Goal: Task Accomplishment & Management: Use online tool/utility

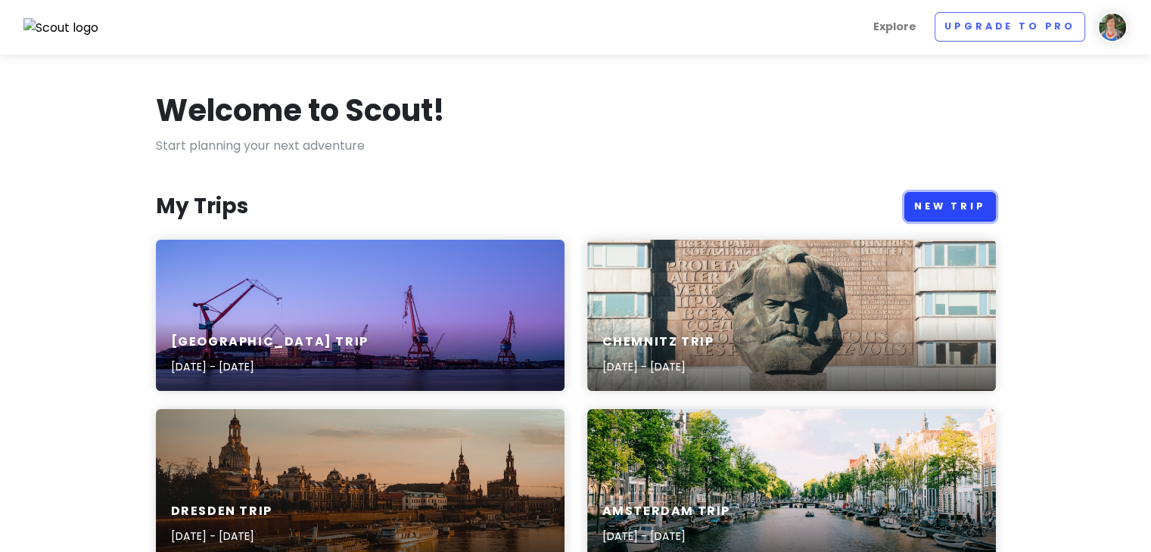
click at [977, 210] on link "New Trip" at bounding box center [950, 207] width 92 height 30
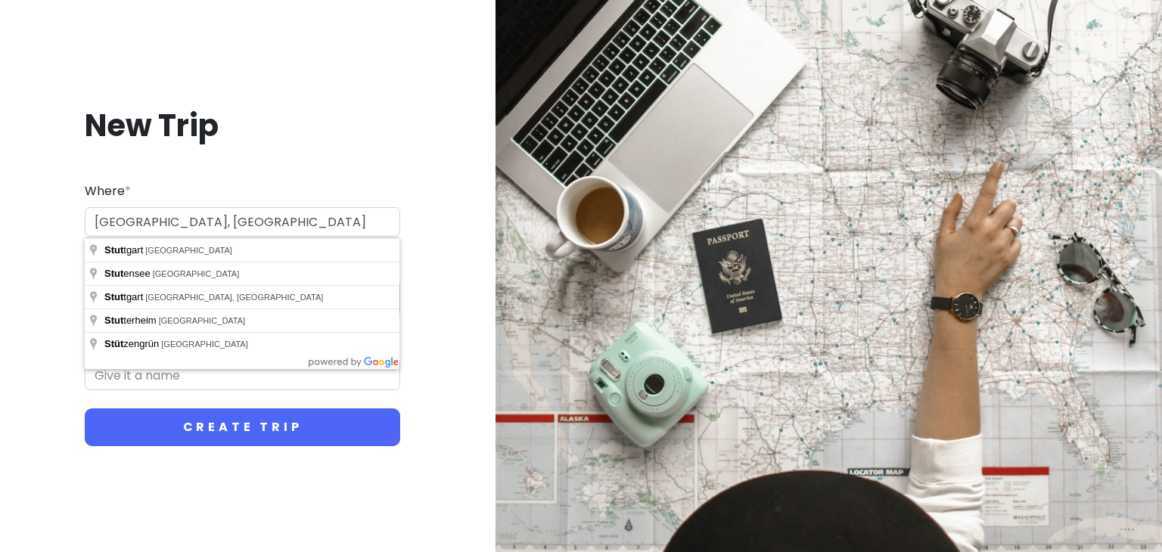
type input "70 [GEOGRAPHIC_DATA], [GEOGRAPHIC_DATA]"
type input "Stuttgart Trip"
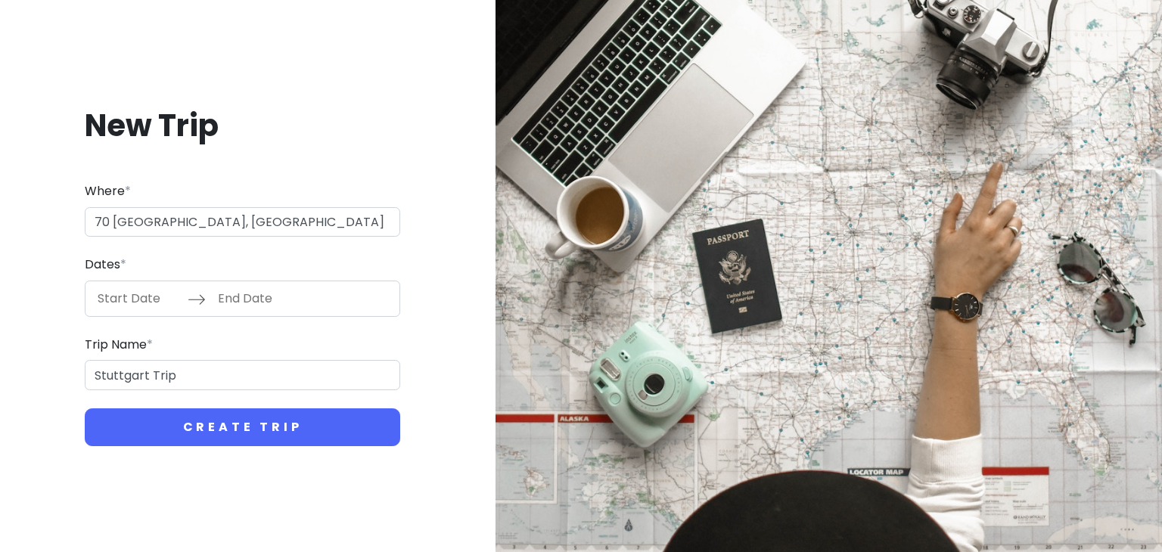
click at [118, 303] on input "Start Date" at bounding box center [138, 298] width 98 height 35
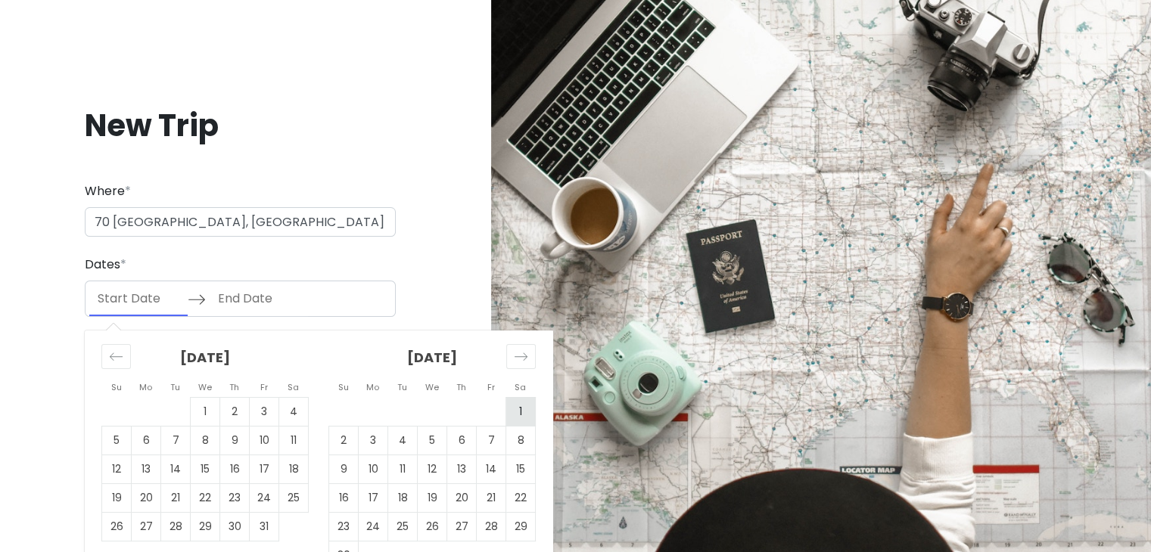
click at [519, 421] on td "1" at bounding box center [521, 411] width 30 height 29
type input "11/01/2025"
click at [344, 443] on td "2" at bounding box center [344, 440] width 30 height 29
type input "11/02/2025"
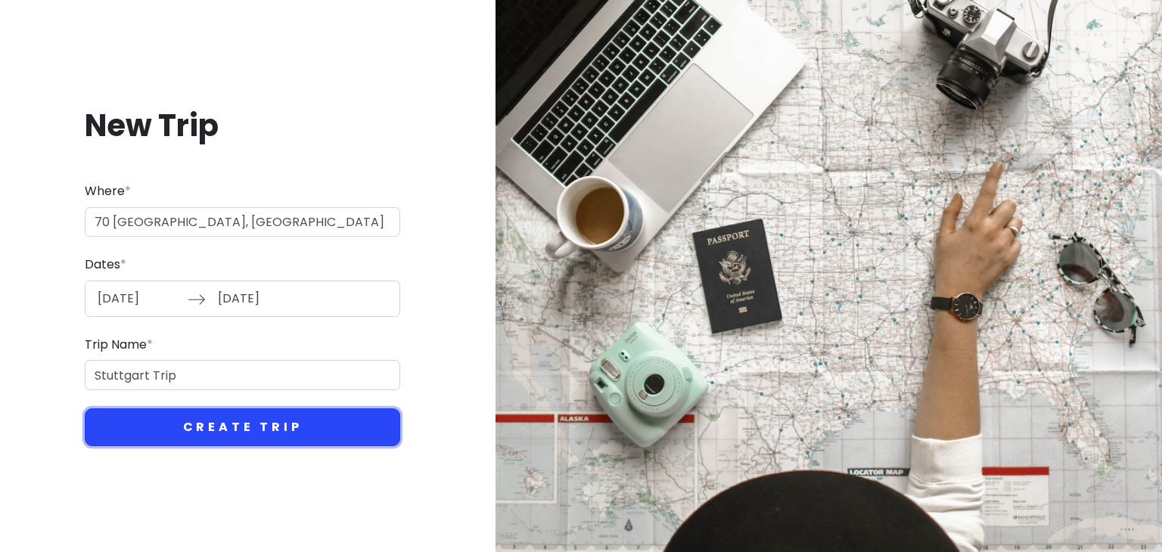
click at [228, 433] on button "Create Trip" at bounding box center [242, 428] width 315 height 38
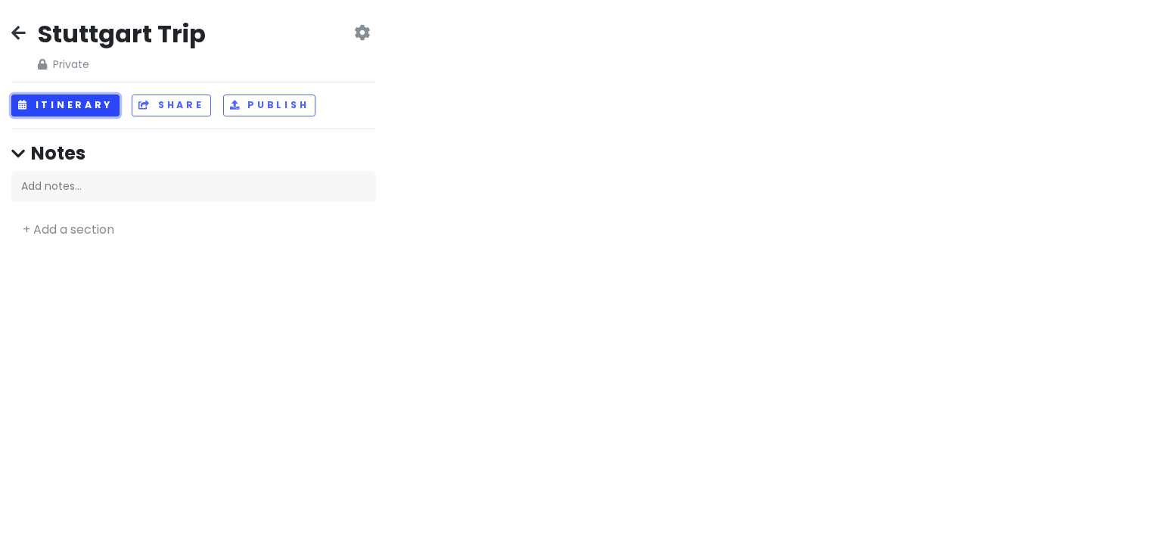
click at [76, 110] on button "Itinerary" at bounding box center [65, 106] width 108 height 22
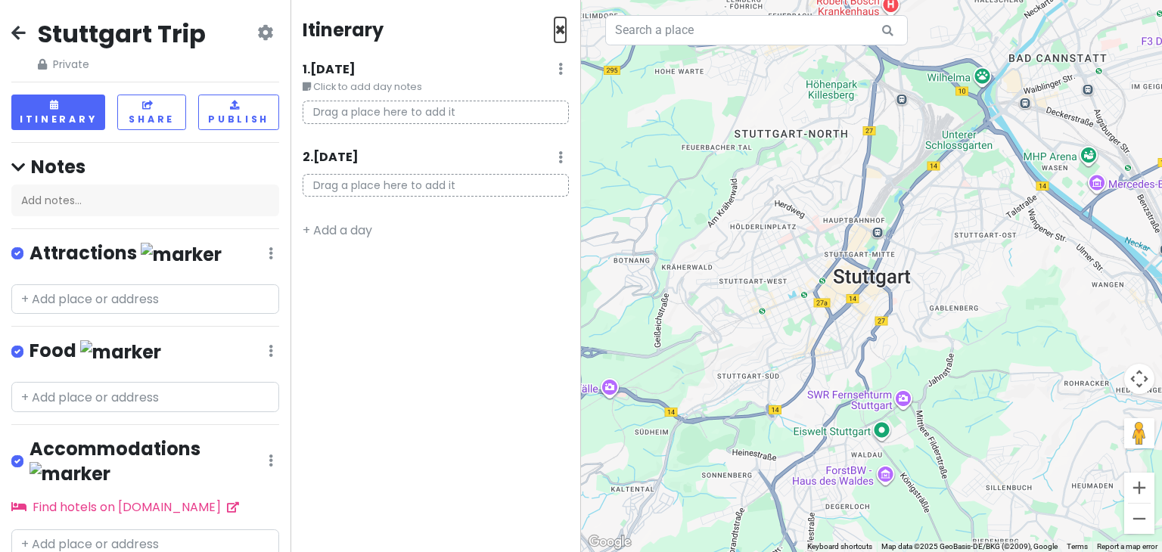
click at [564, 26] on span "×" at bounding box center [560, 29] width 11 height 25
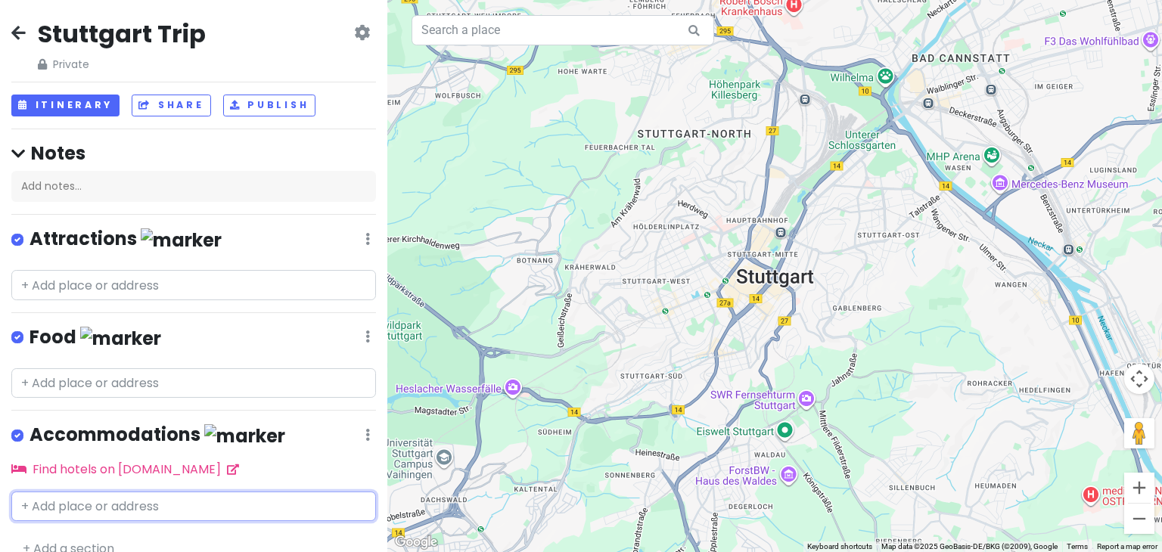
click at [46, 505] on input "text" at bounding box center [193, 507] width 365 height 30
type input "ibis bu"
click at [123, 536] on span "Hotel ibis budget [GEOGRAPHIC_DATA]" at bounding box center [141, 540] width 222 height 15
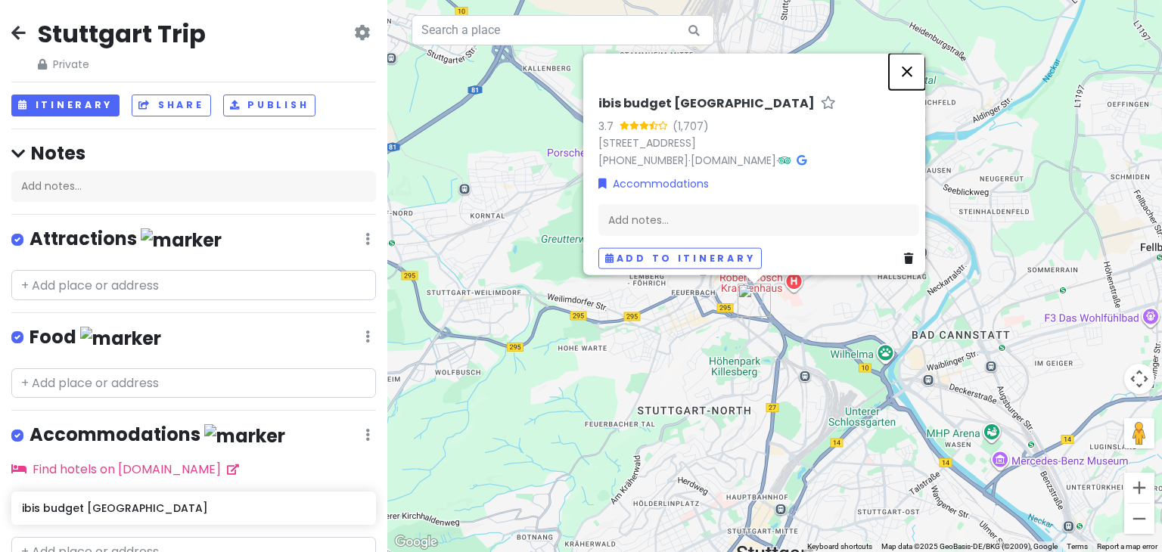
click at [913, 61] on button "Close" at bounding box center [907, 72] width 36 height 36
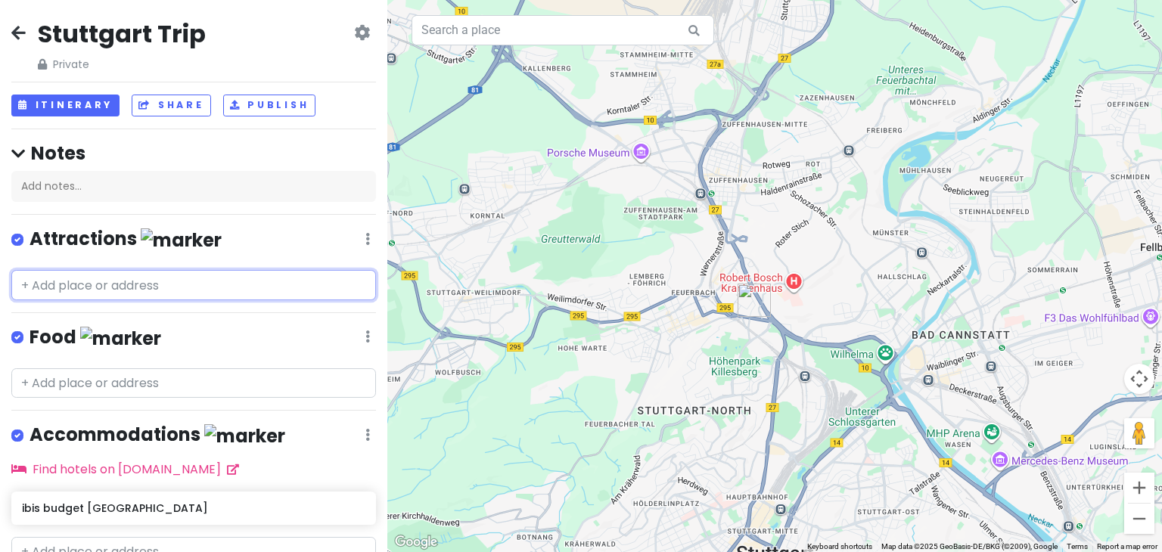
click at [129, 280] on input "text" at bounding box center [193, 285] width 365 height 30
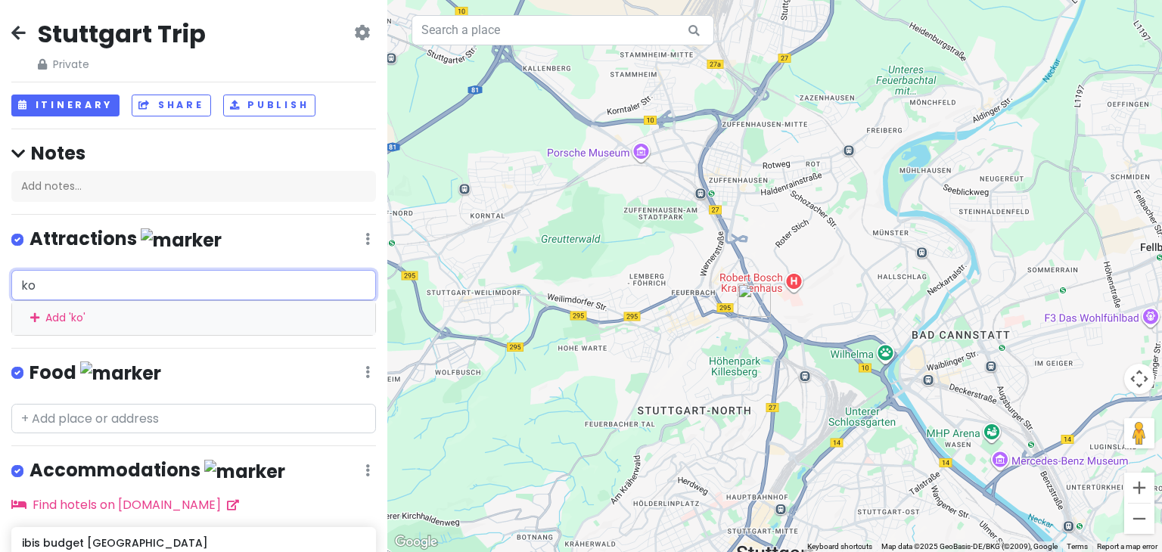
type input "kon"
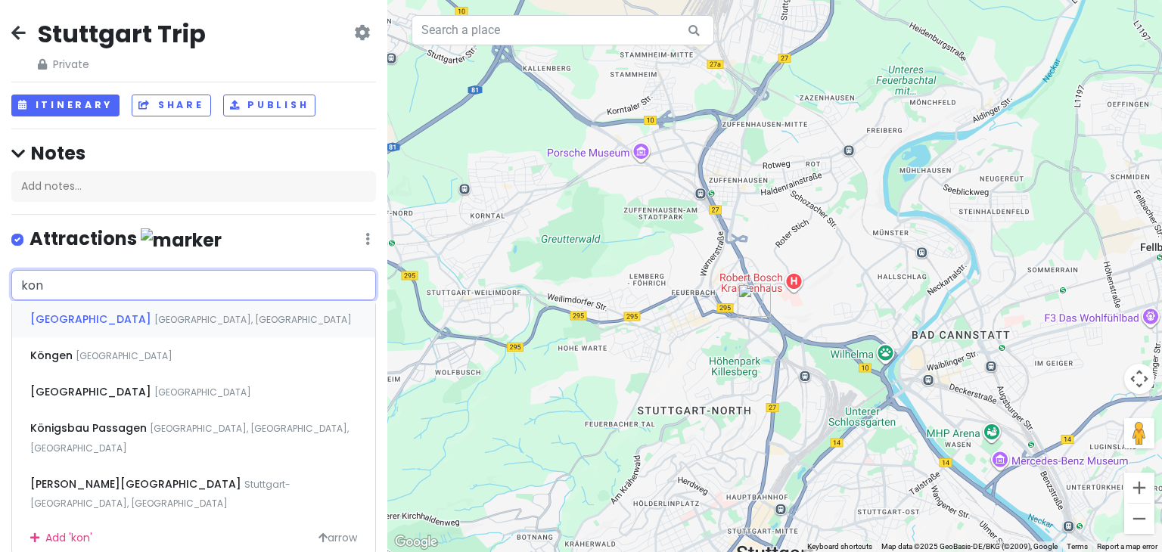
click at [154, 324] on span "[GEOGRAPHIC_DATA], [GEOGRAPHIC_DATA]" at bounding box center [252, 319] width 197 height 13
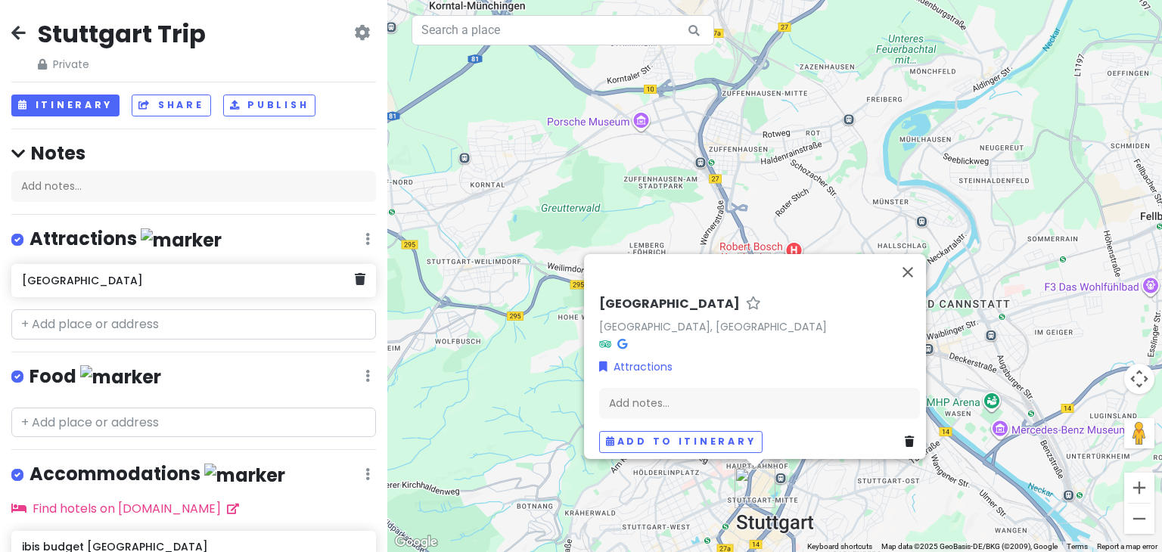
click at [139, 281] on h6 "[GEOGRAPHIC_DATA]" at bounding box center [188, 281] width 332 height 14
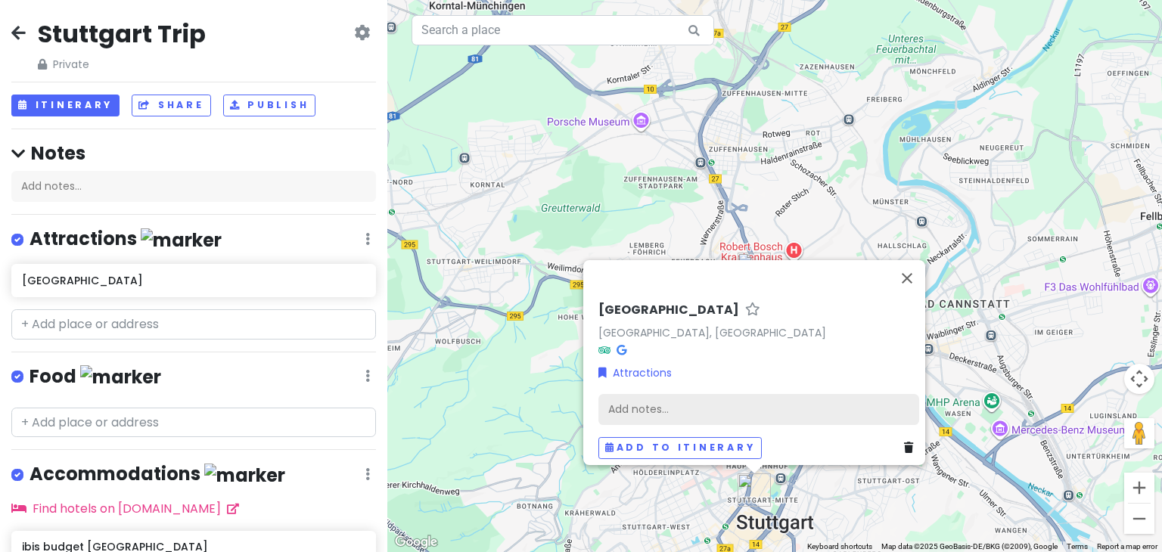
click at [628, 405] on div "Add notes..." at bounding box center [758, 410] width 321 height 32
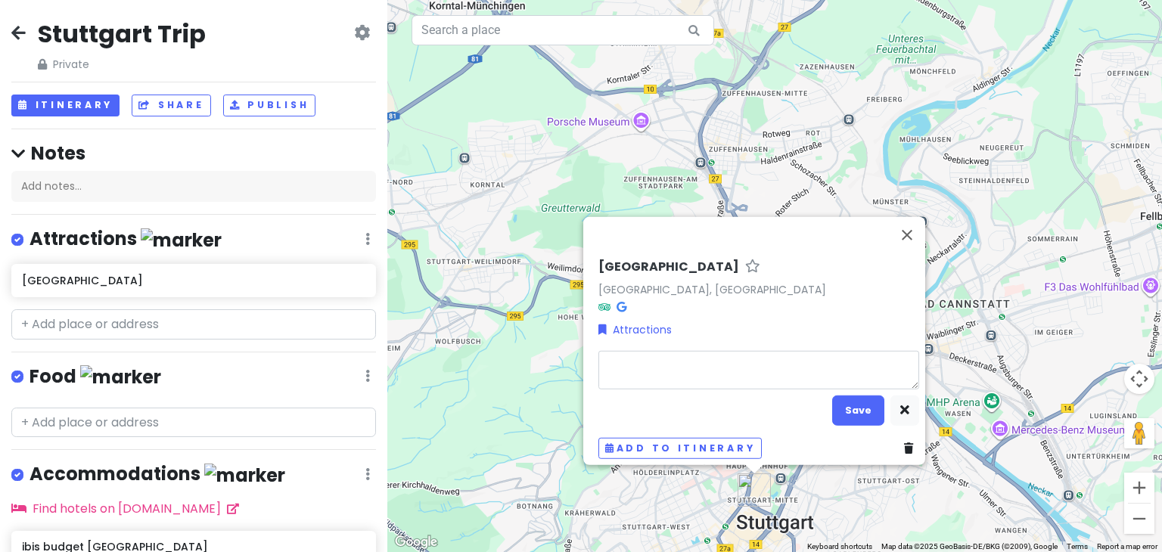
type textarea "x"
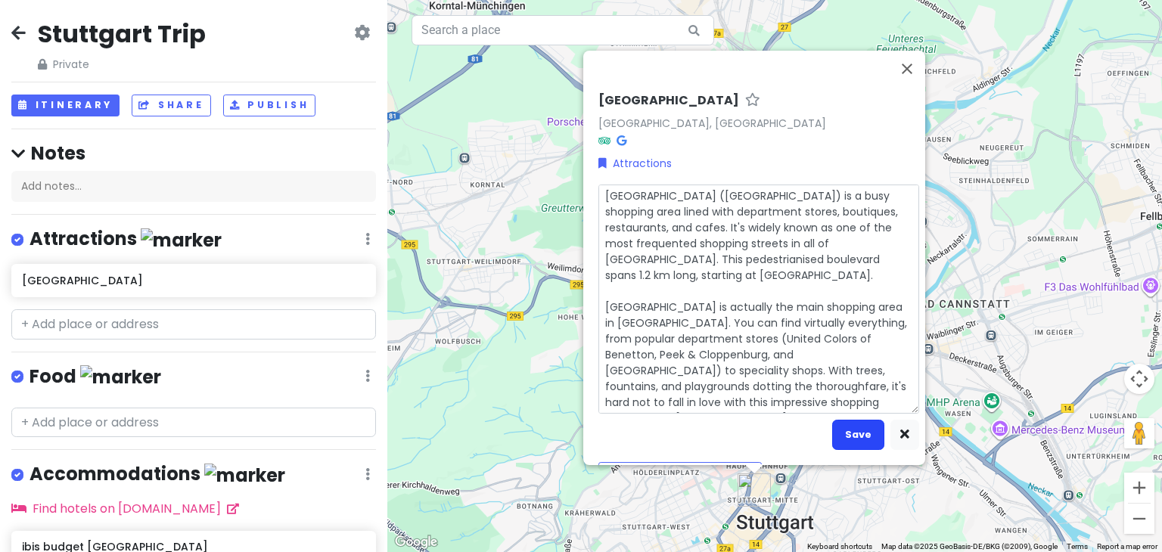
type textarea "[GEOGRAPHIC_DATA] ([GEOGRAPHIC_DATA]) is a busy shopping area lined with depart…"
click at [861, 428] on button "Save" at bounding box center [858, 435] width 52 height 30
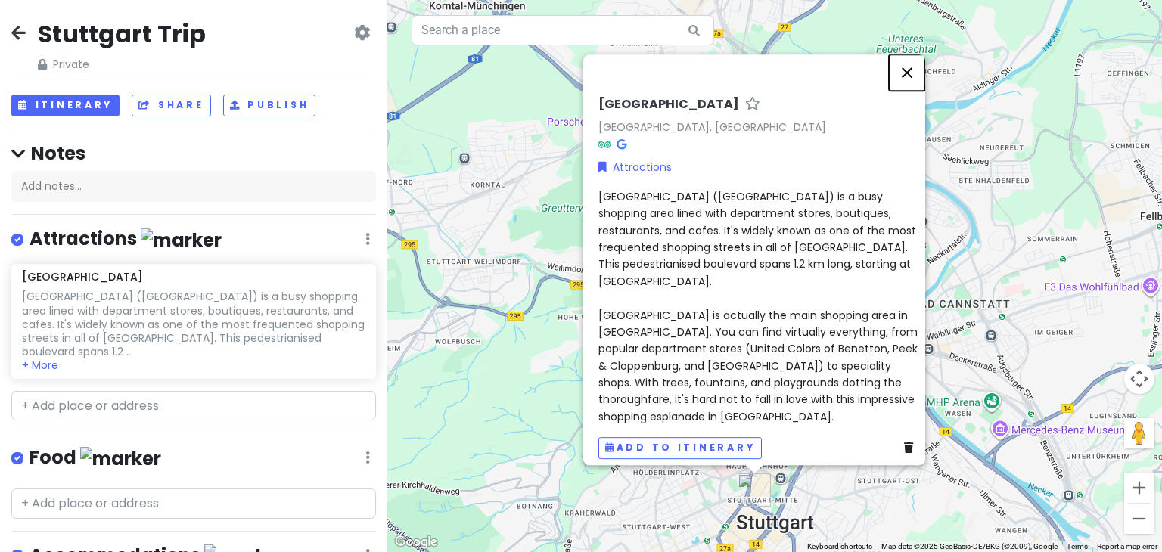
click at [914, 80] on button "Close" at bounding box center [907, 72] width 36 height 36
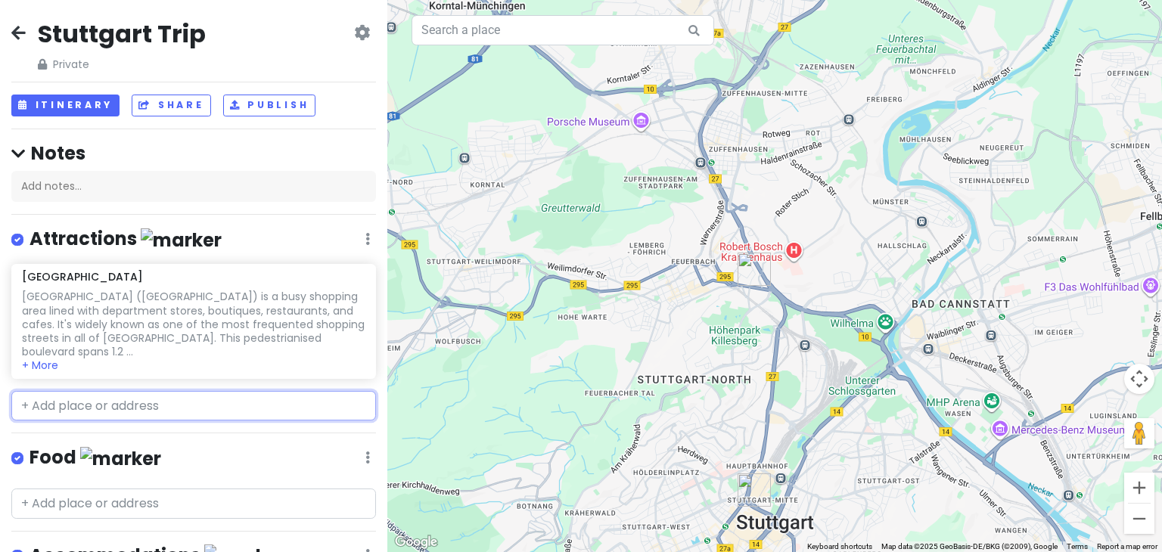
click at [81, 391] on input "text" at bounding box center [193, 406] width 365 height 30
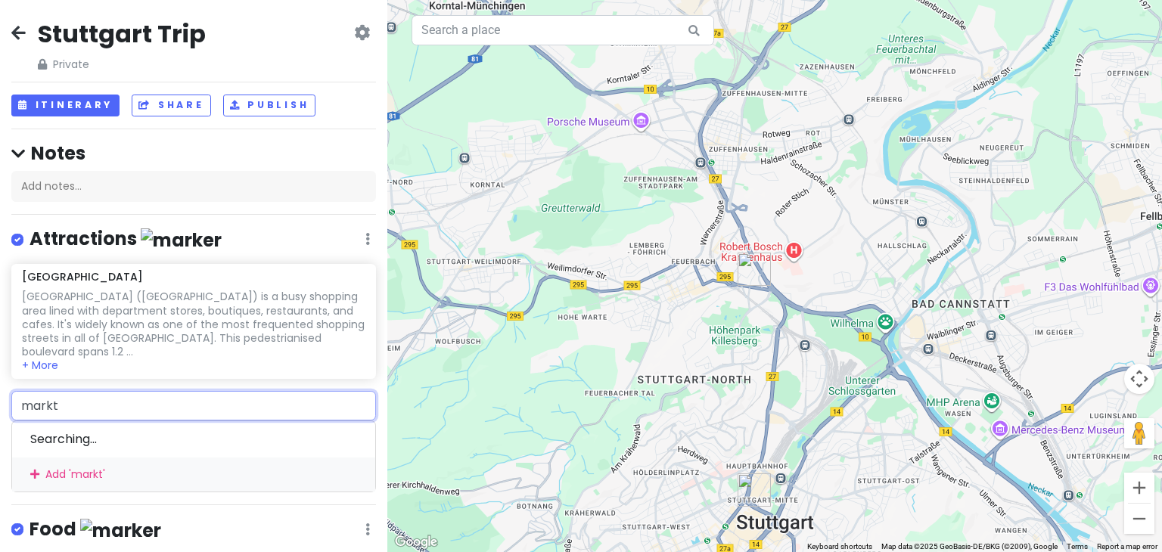
type input "markth"
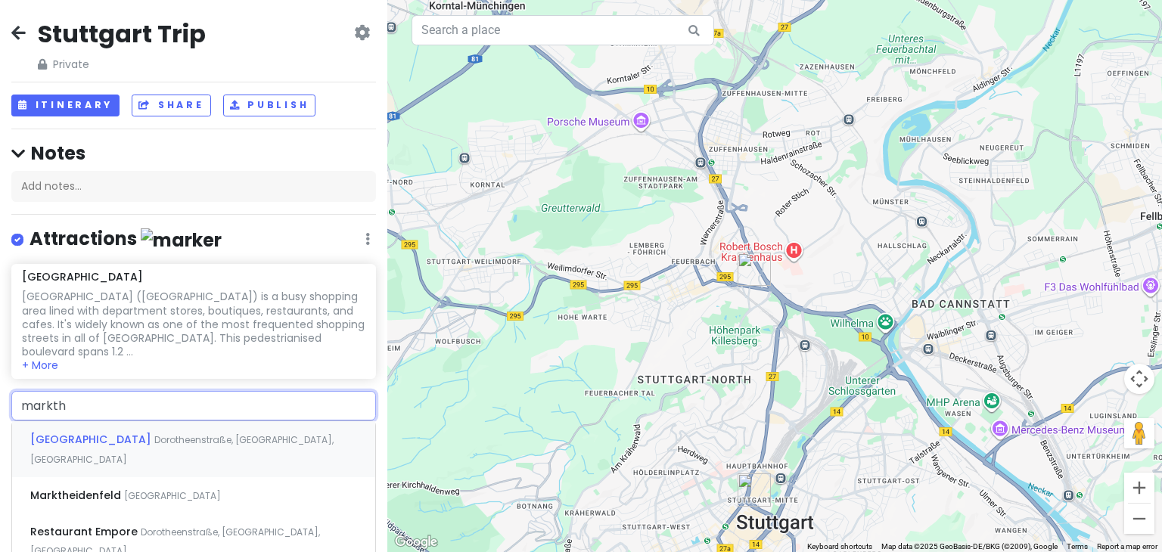
click at [110, 432] on span "[GEOGRAPHIC_DATA]" at bounding box center [92, 439] width 124 height 15
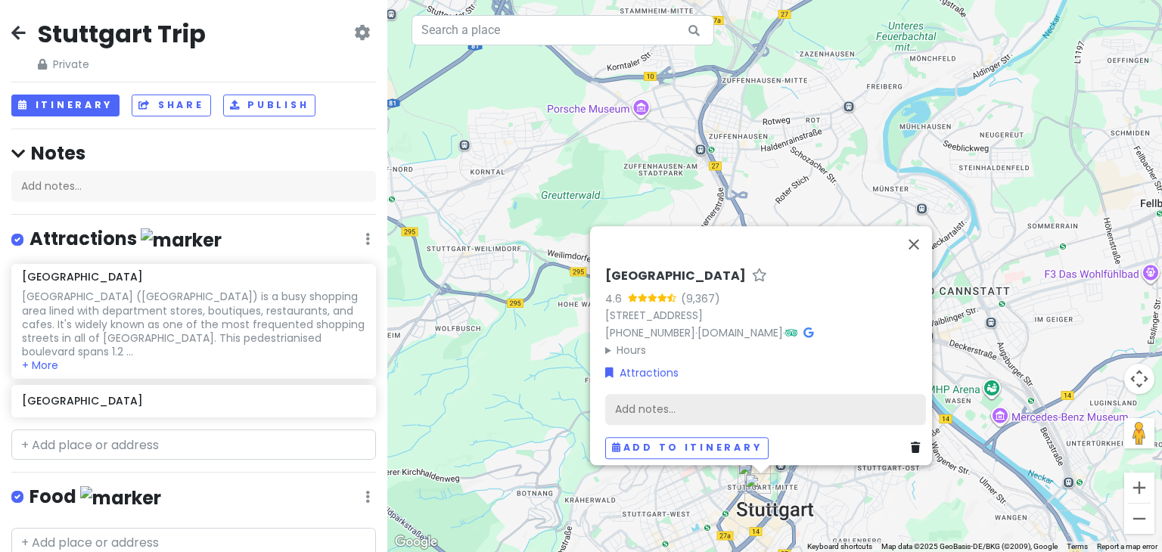
click at [638, 405] on div "Add notes..." at bounding box center [765, 410] width 321 height 32
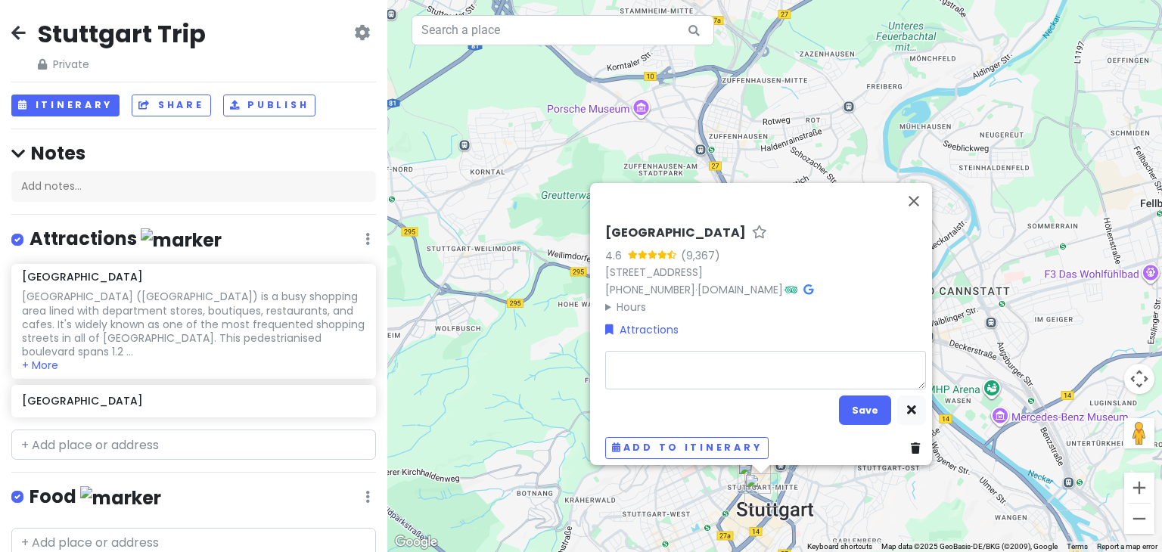
type textarea "x"
type textarea "[GEOGRAPHIC_DATA] was designed and built by architect [PERSON_NAME] in [DATE]. …"
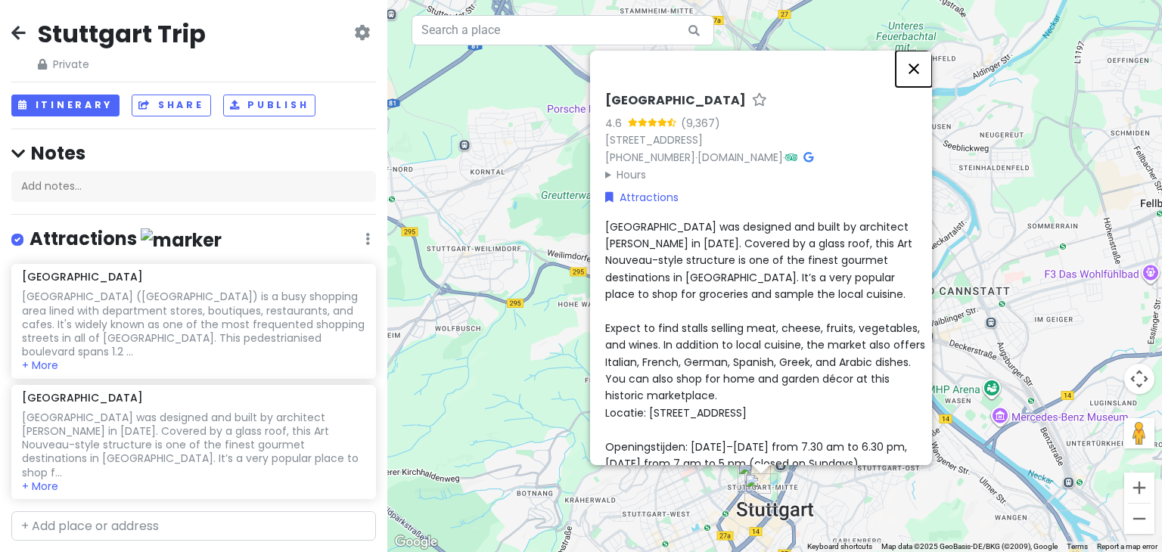
click at [918, 57] on button "Close" at bounding box center [914, 69] width 36 height 36
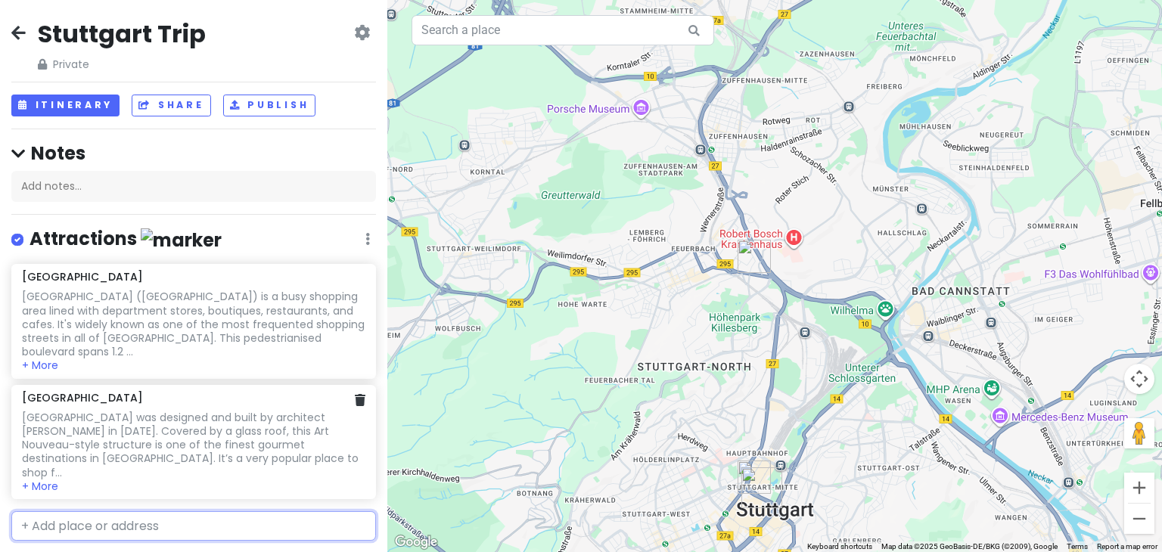
click at [355, 394] on div at bounding box center [360, 401] width 11 height 20
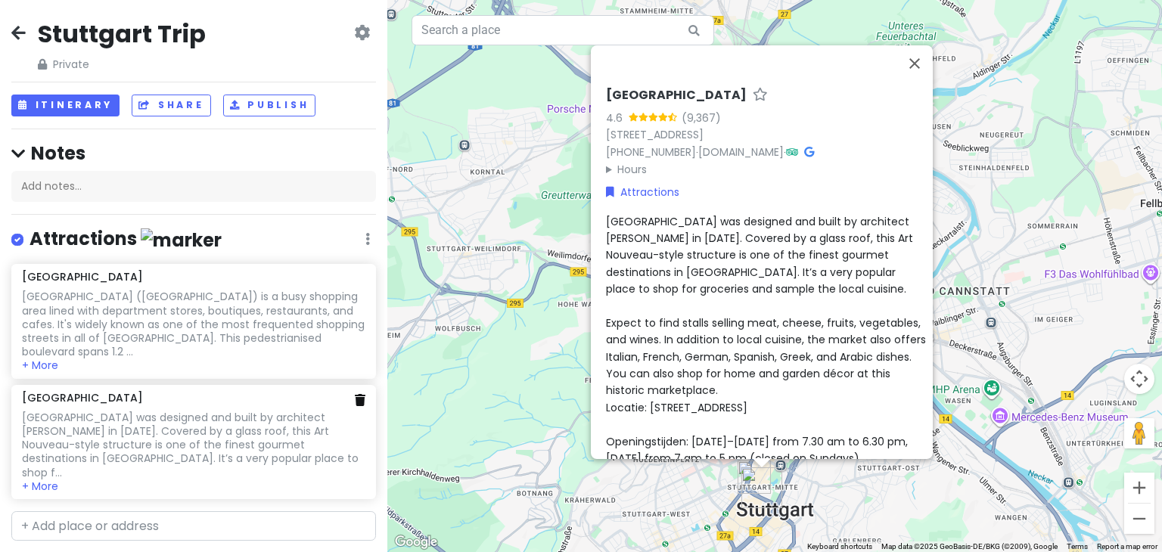
click at [355, 394] on icon at bounding box center [360, 400] width 11 height 12
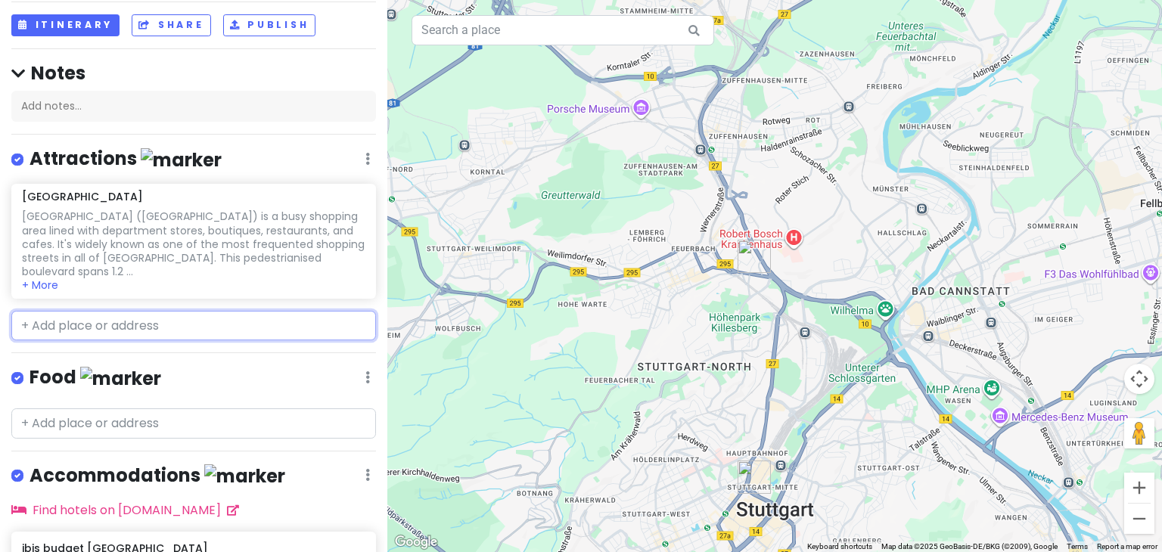
scroll to position [151, 0]
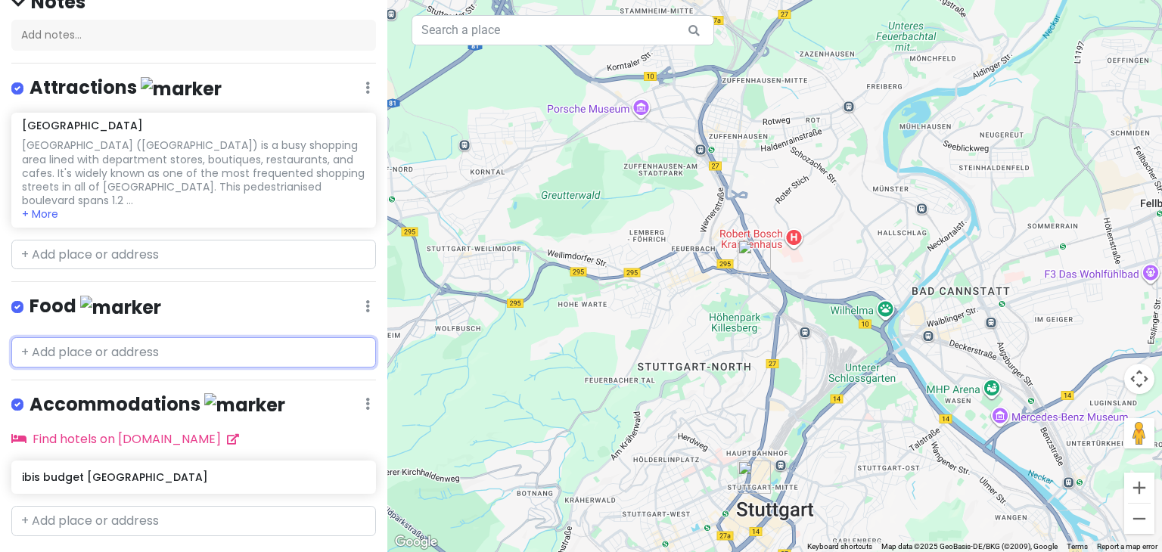
click at [95, 340] on input "text" at bounding box center [193, 352] width 365 height 30
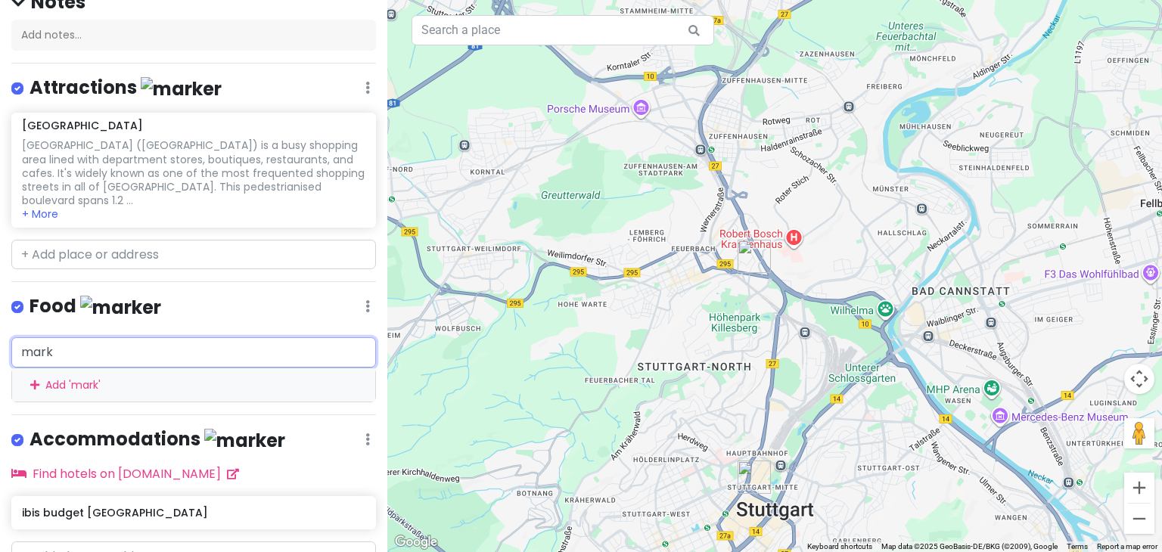
type input "markt"
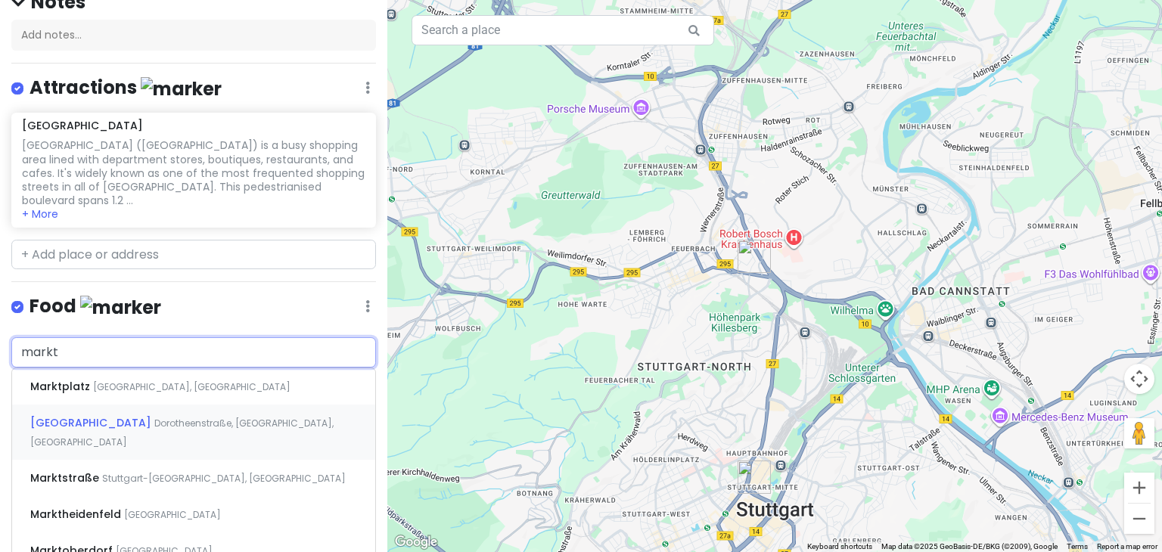
click at [169, 417] on span "Dorotheenstraße, [GEOGRAPHIC_DATA], [GEOGRAPHIC_DATA]" at bounding box center [181, 433] width 303 height 33
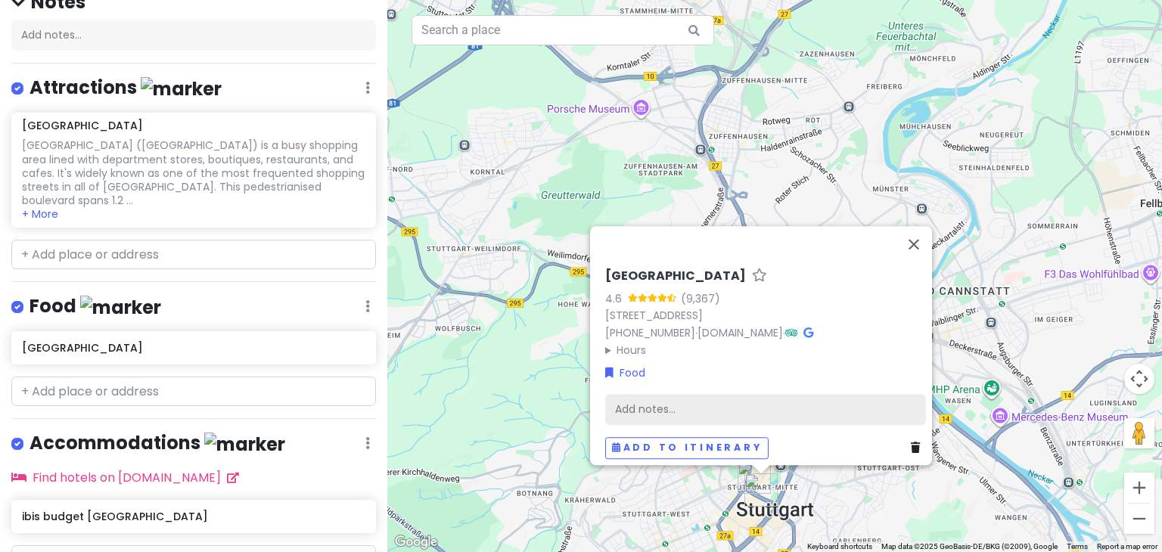
click at [707, 409] on div "Add notes..." at bounding box center [765, 410] width 321 height 32
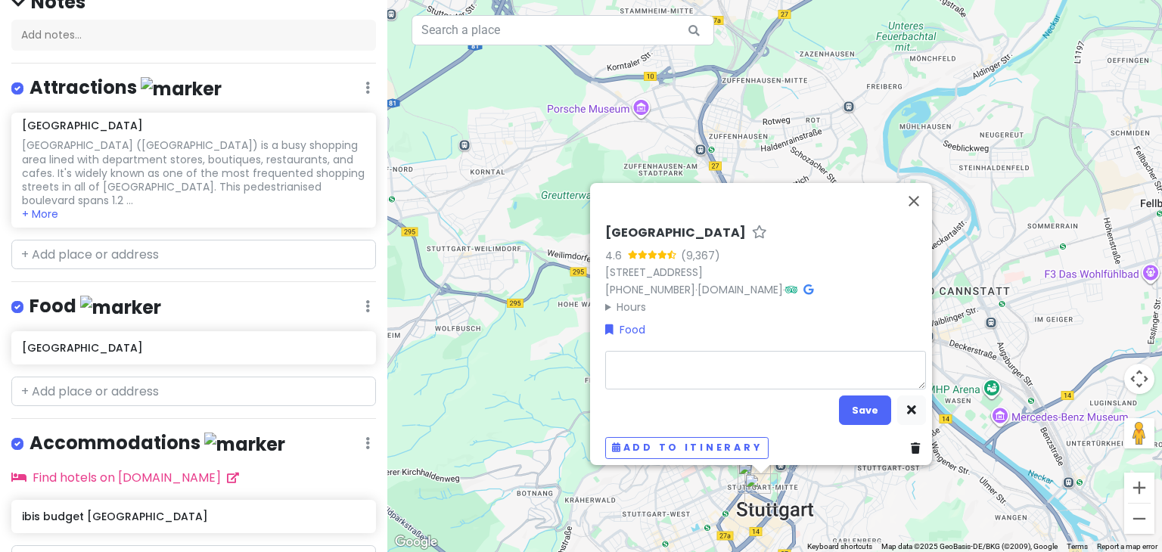
type textarea "x"
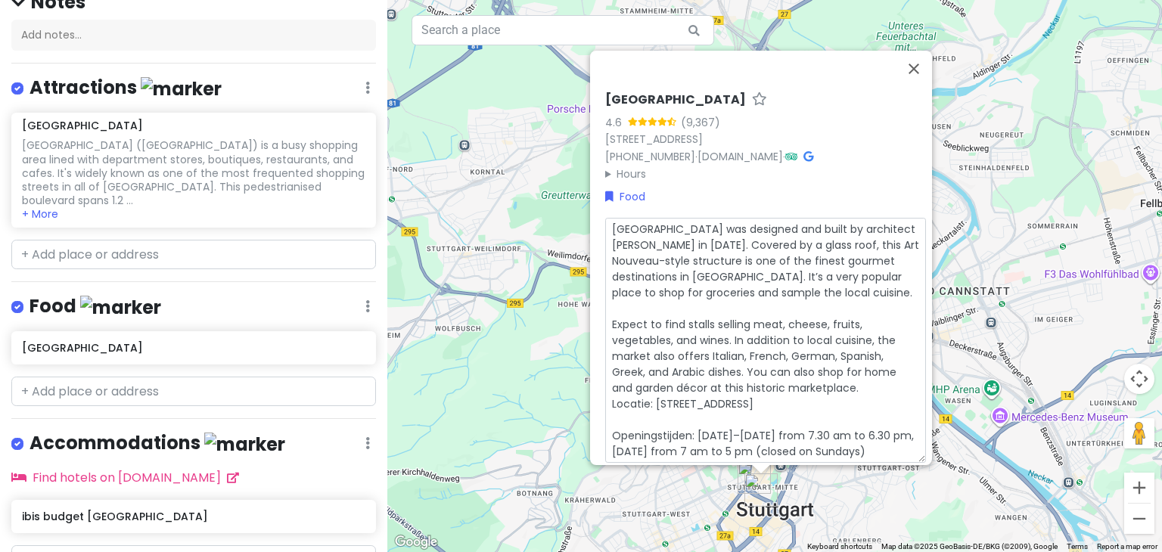
scroll to position [70, 0]
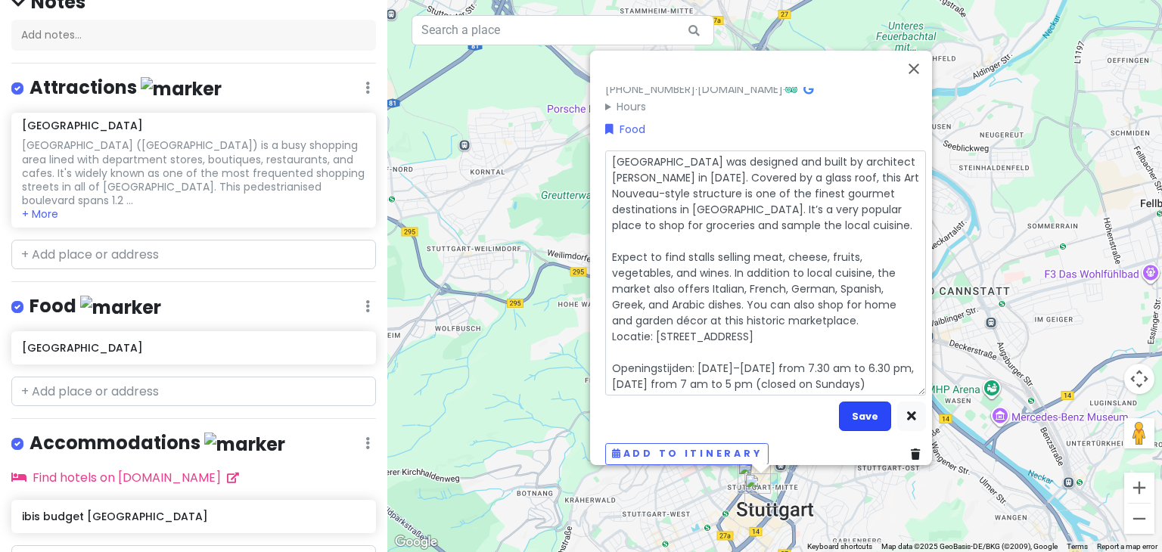
type textarea "[GEOGRAPHIC_DATA] was designed and built by architect [PERSON_NAME] in [DATE]. …"
click at [859, 403] on button "Save" at bounding box center [865, 417] width 52 height 30
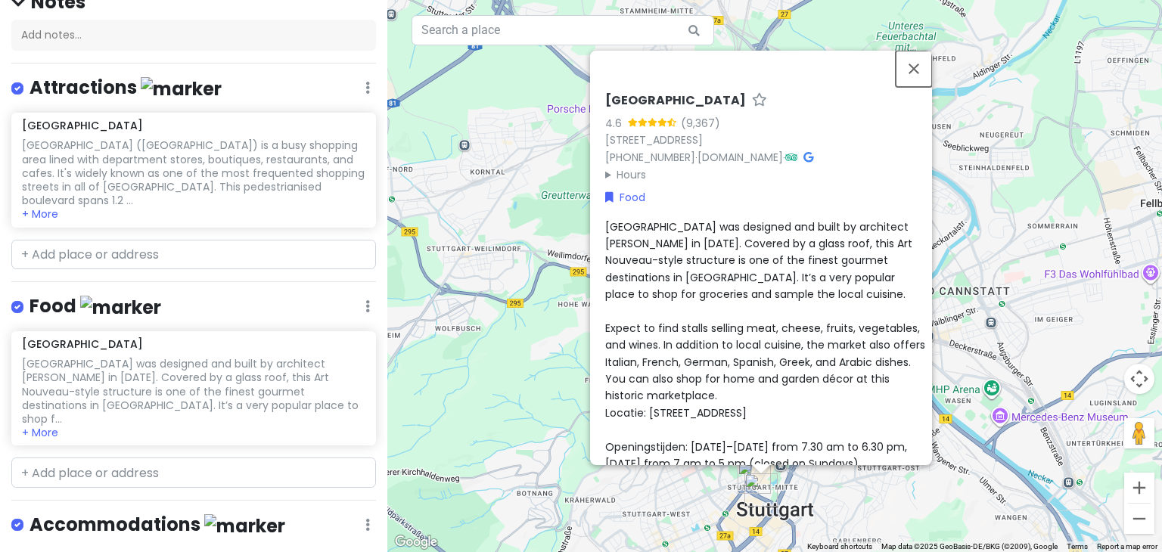
click at [923, 66] on button "Close" at bounding box center [914, 69] width 36 height 36
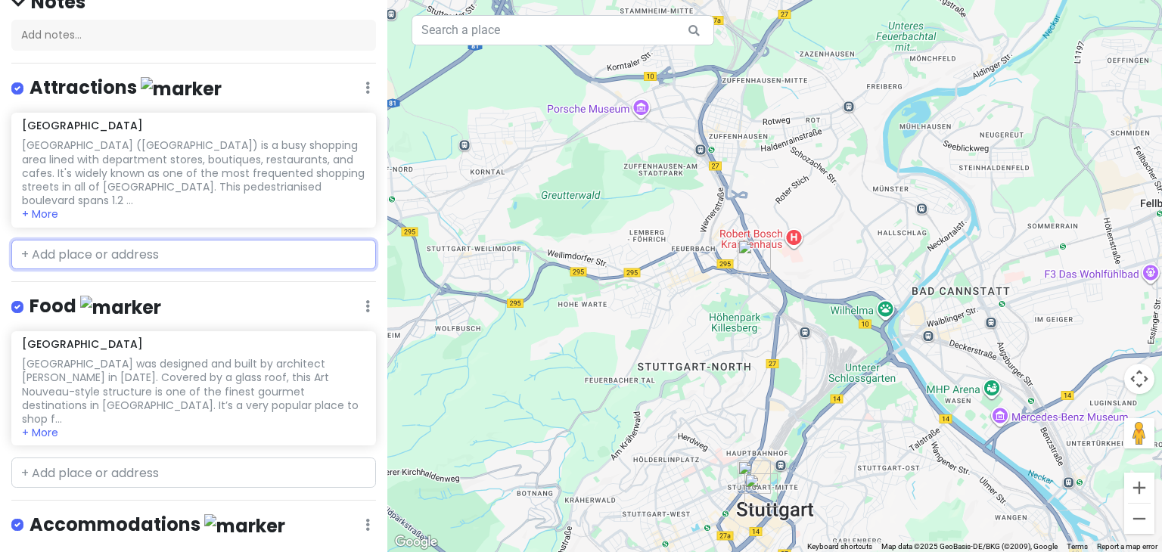
click at [110, 240] on input "text" at bounding box center [193, 255] width 365 height 30
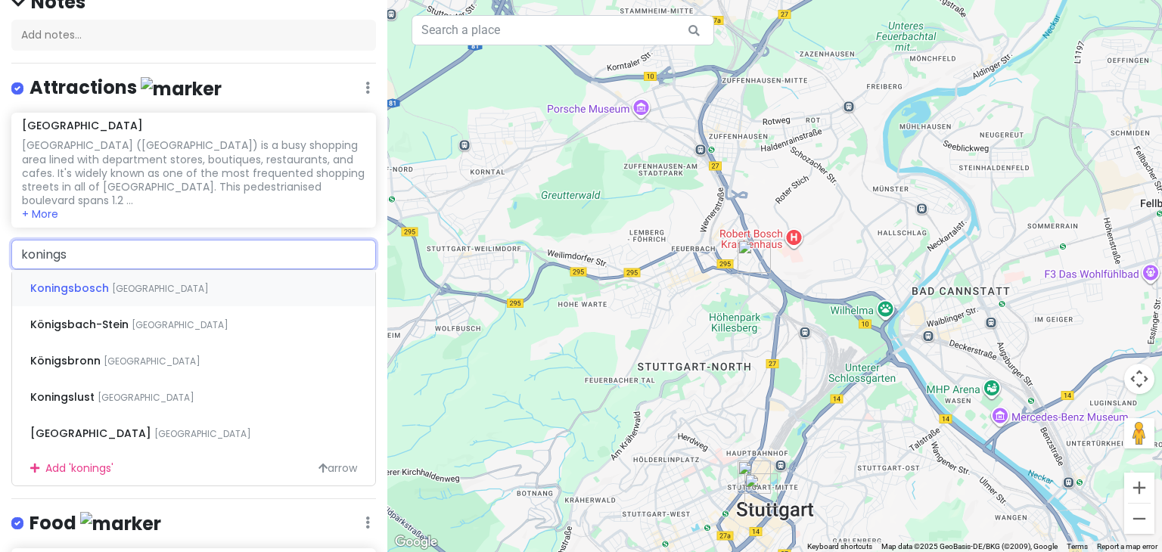
type input "koningsb"
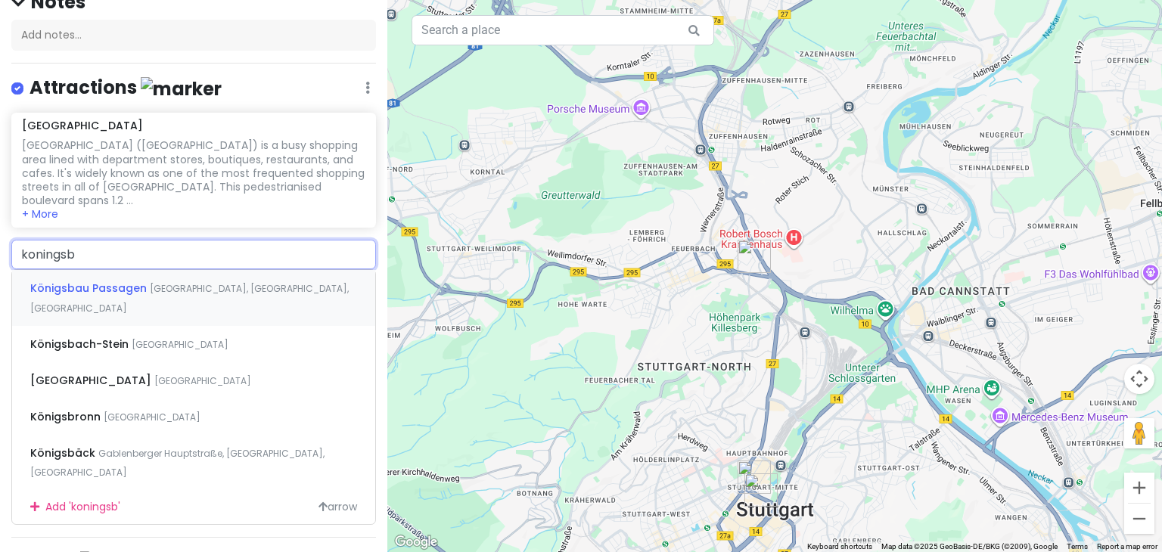
click at [118, 281] on span "Königsbau Passagen" at bounding box center [90, 288] width 120 height 15
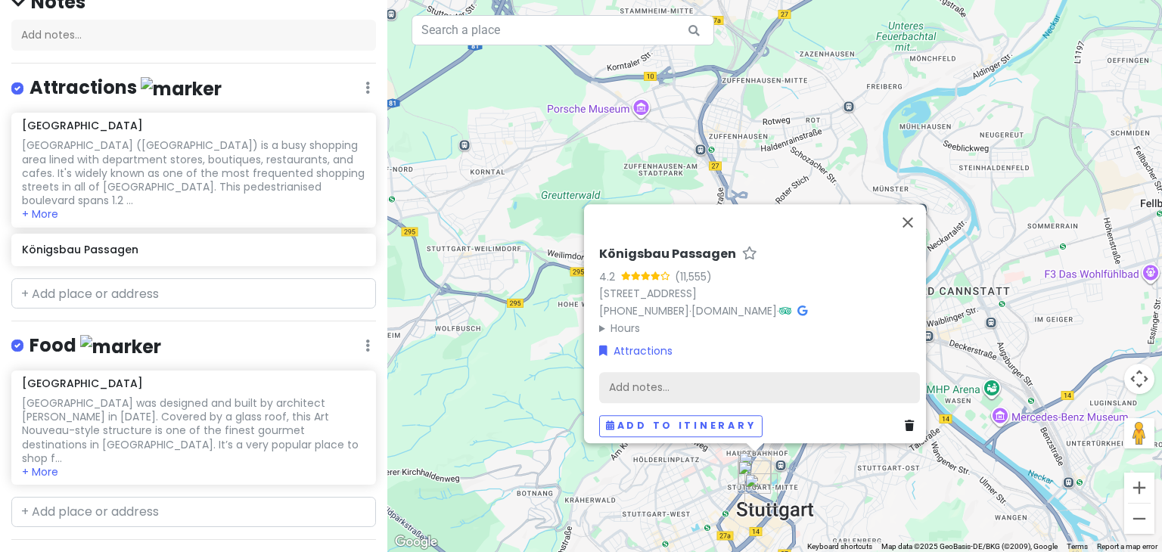
click at [667, 382] on div "Add notes..." at bounding box center [759, 388] width 321 height 32
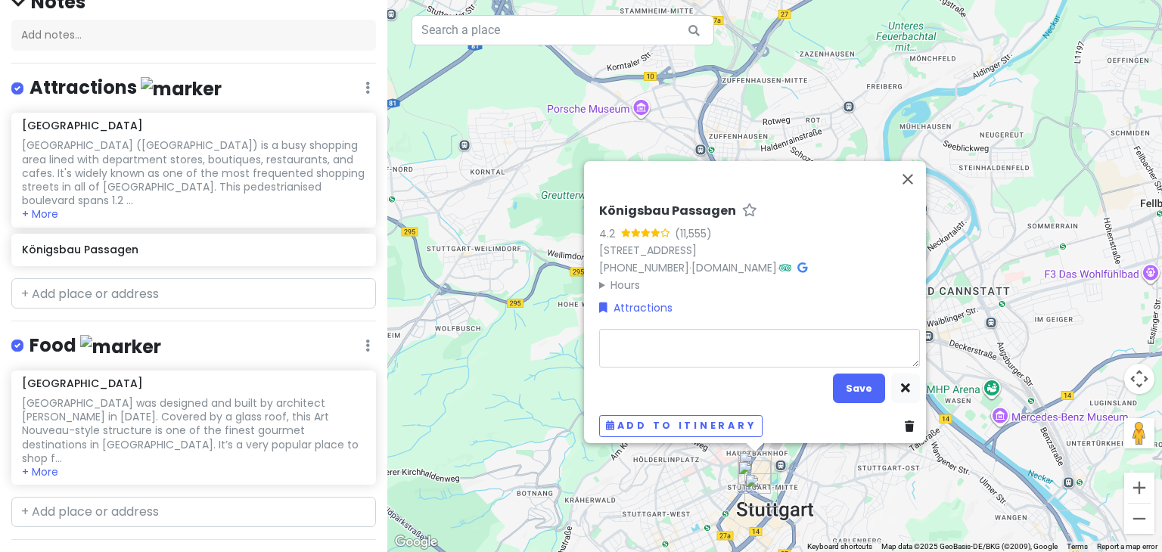
type textarea "x"
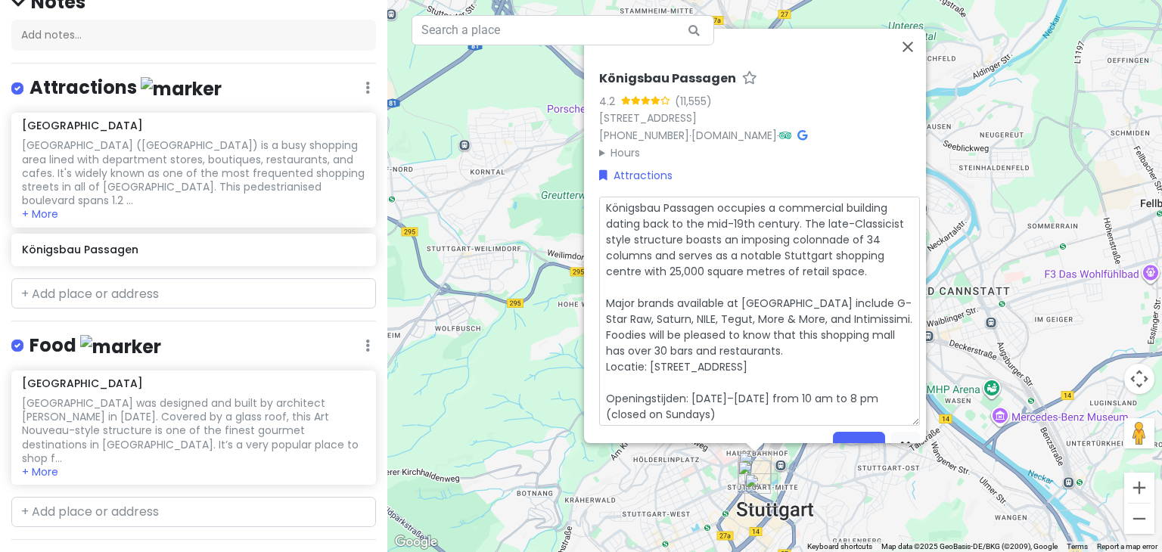
scroll to position [54, 0]
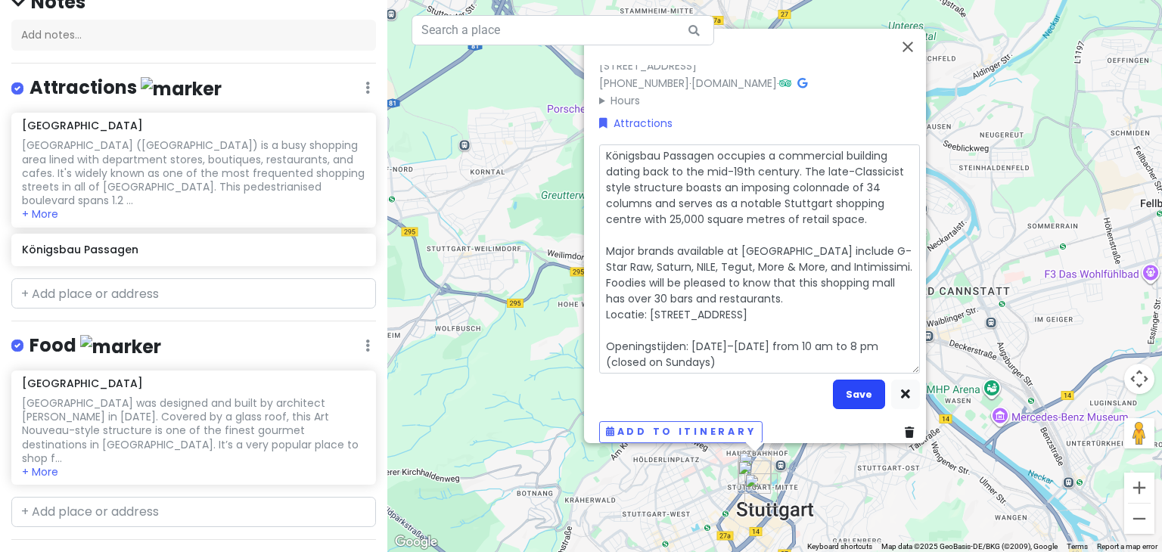
type textarea "Königsbau Passagen occupies a commercial building dating back to the mid-19th c…"
click at [850, 391] on button "Save" at bounding box center [859, 395] width 52 height 30
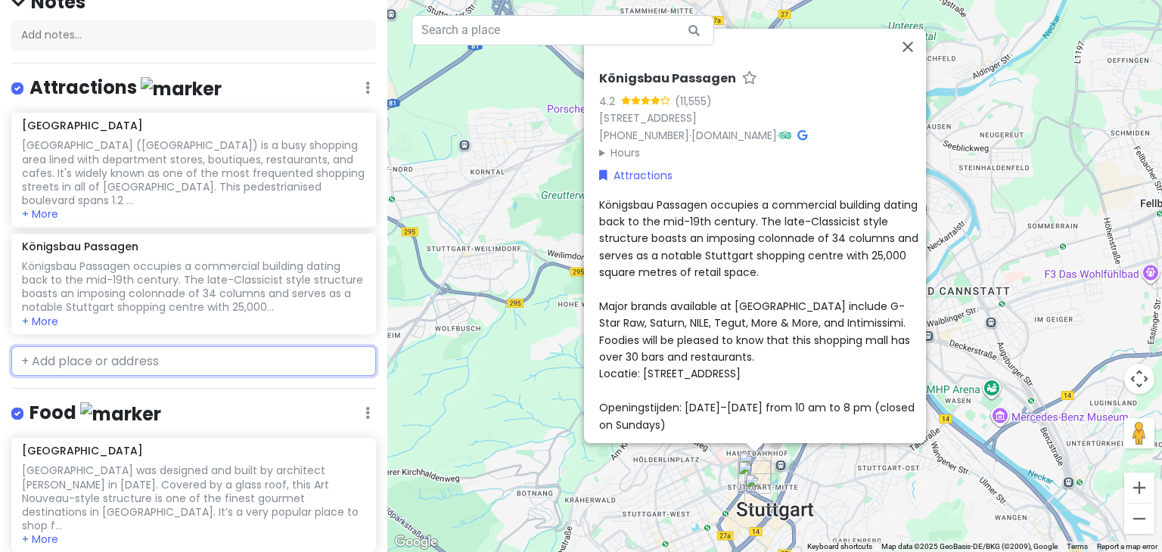
click at [89, 352] on input "text" at bounding box center [193, 361] width 365 height 30
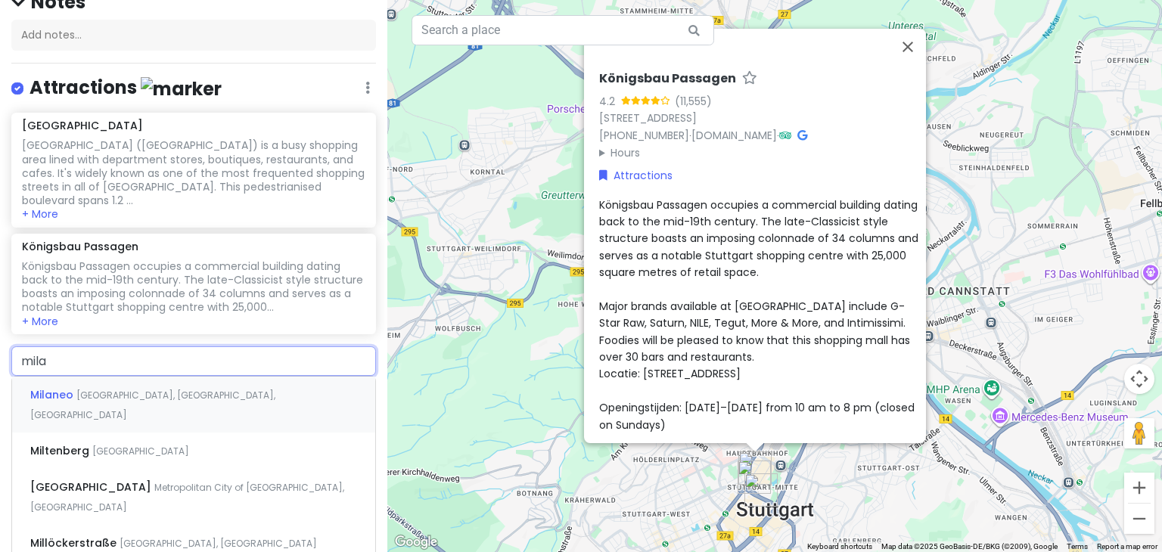
type input "[GEOGRAPHIC_DATA]"
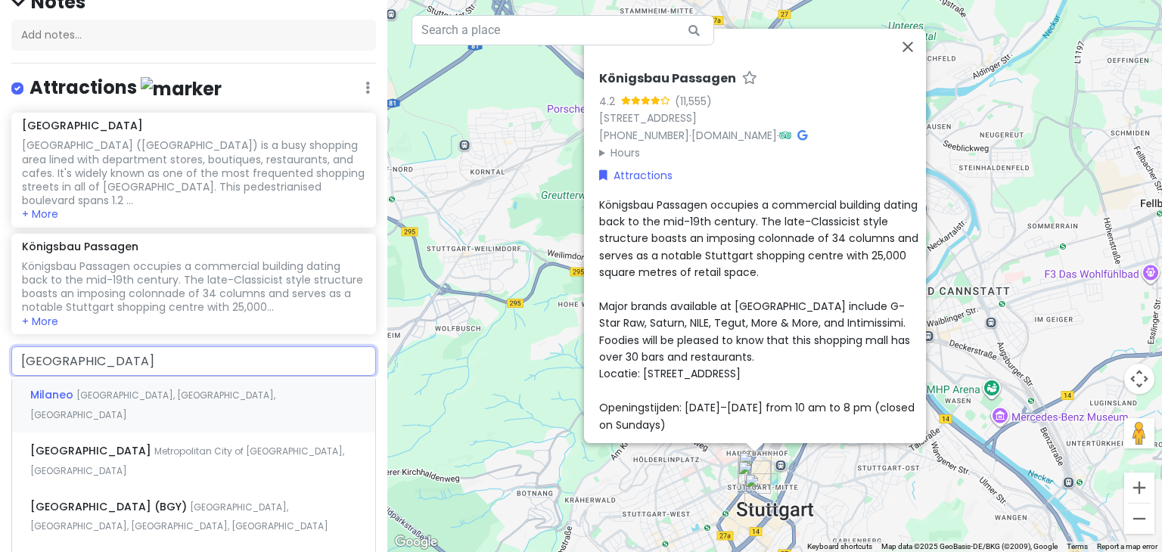
click at [96, 390] on div "Milaneo [GEOGRAPHIC_DATA], [GEOGRAPHIC_DATA], [GEOGRAPHIC_DATA]" at bounding box center [193, 405] width 363 height 56
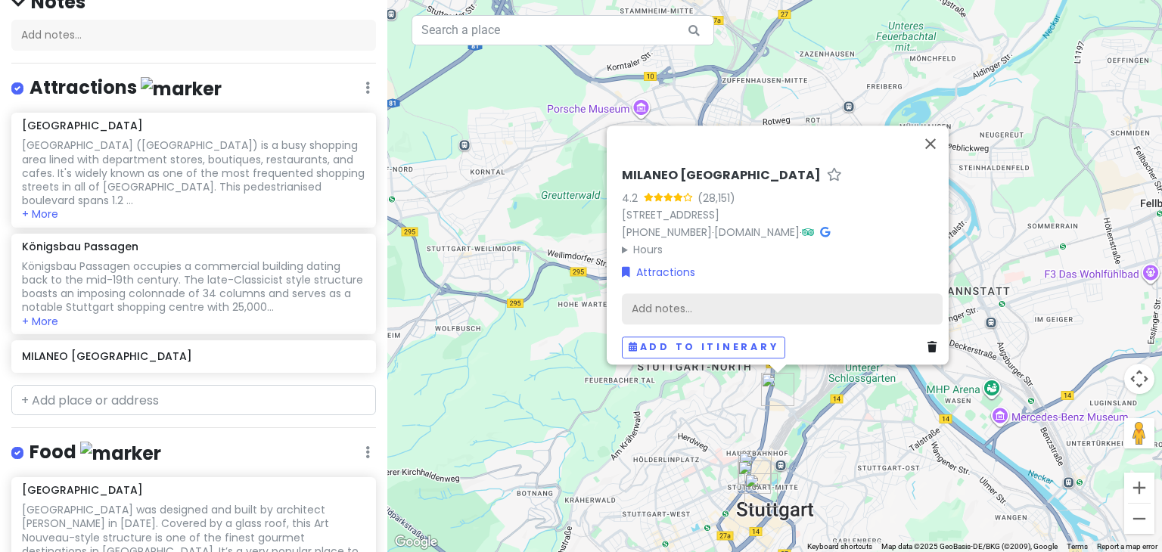
click at [657, 305] on div "Add notes..." at bounding box center [782, 310] width 321 height 32
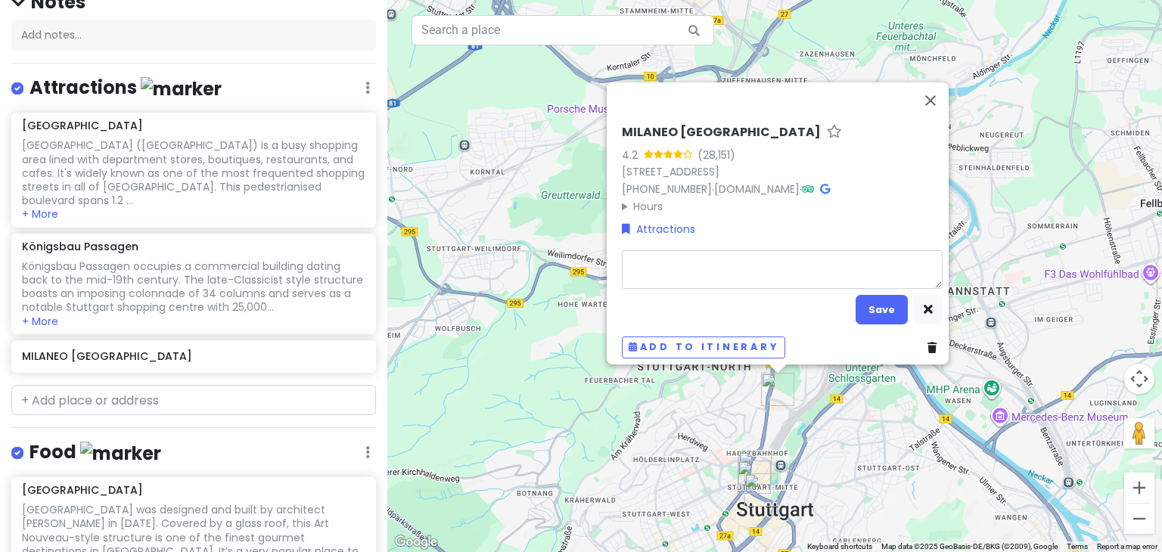
type textarea "x"
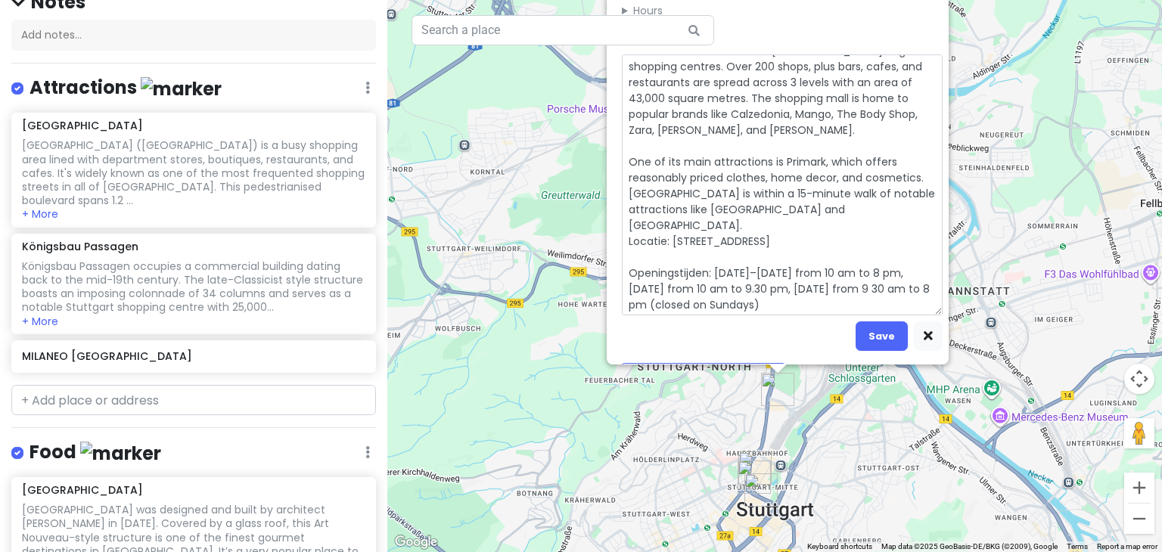
scroll to position [86, 0]
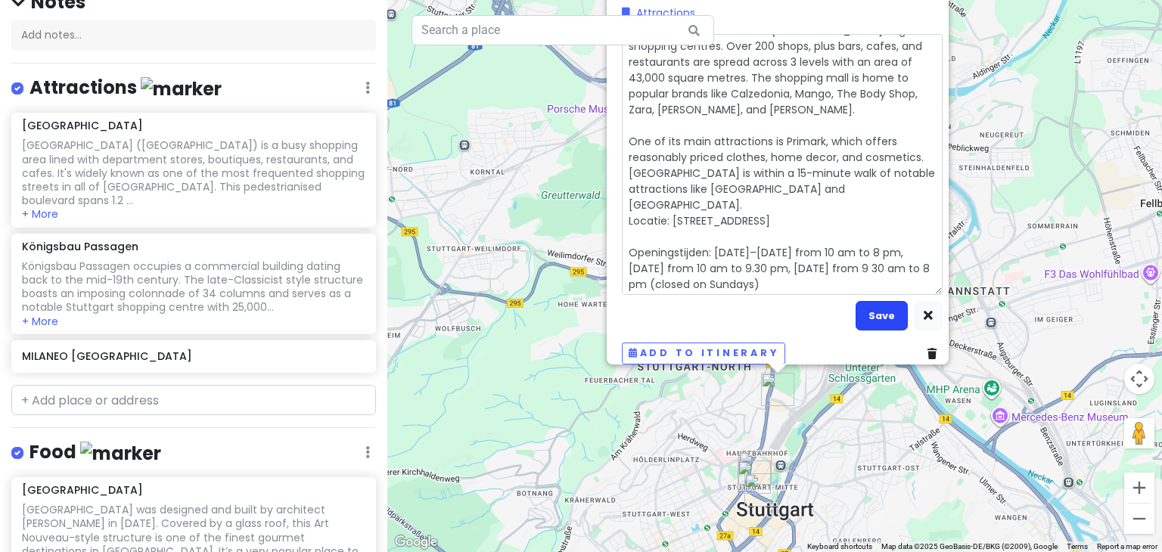
type textarea "Milaneo is one of southern [GEOGRAPHIC_DATA] largest shopping centres. Over 200…"
click at [865, 312] on button "Save" at bounding box center [882, 316] width 52 height 30
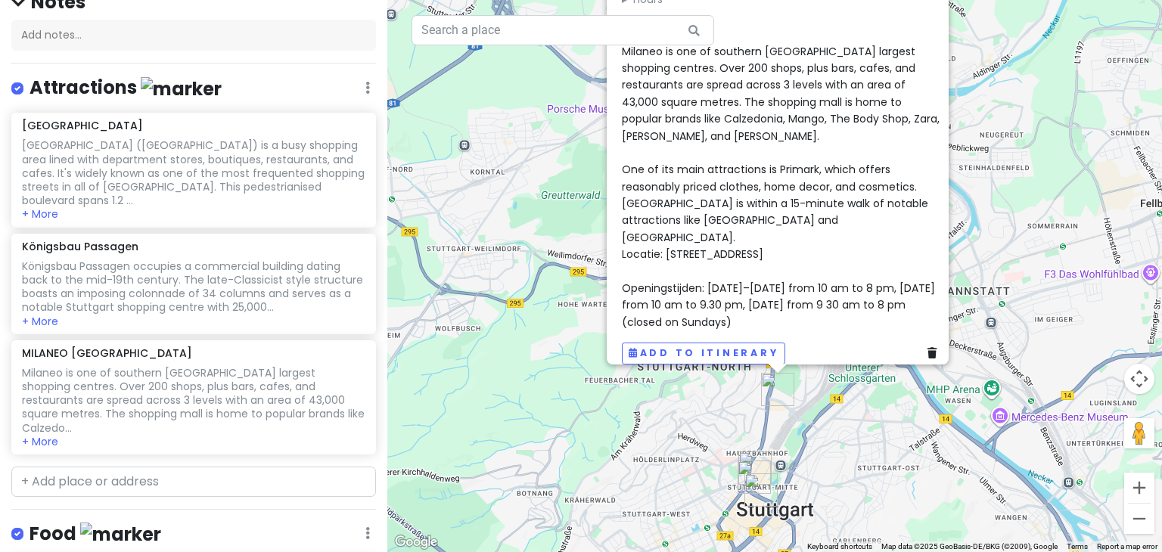
scroll to position [0, 0]
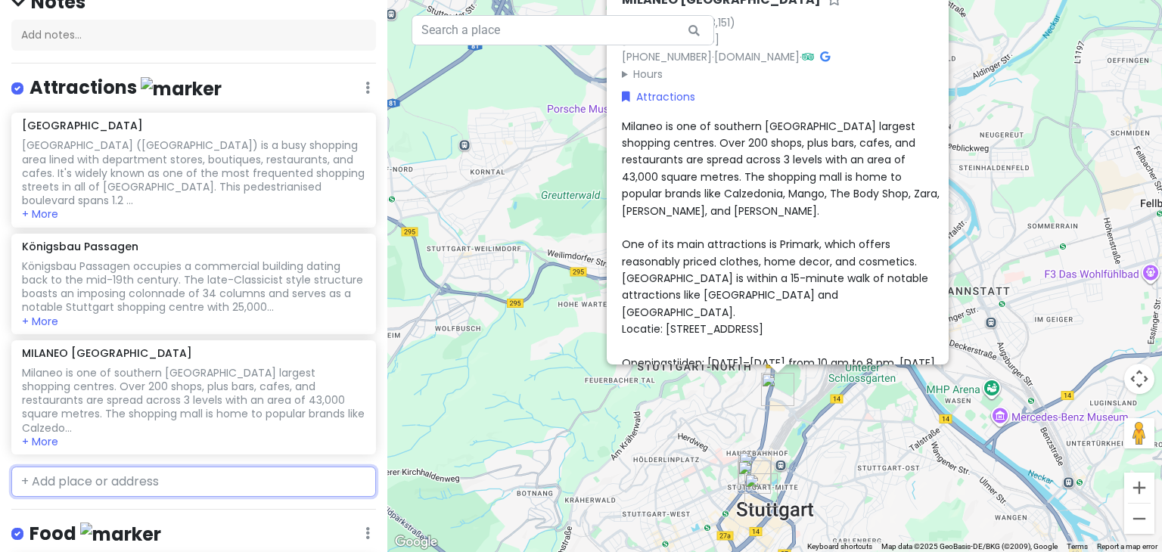
click at [155, 467] on input "text" at bounding box center [193, 482] width 365 height 30
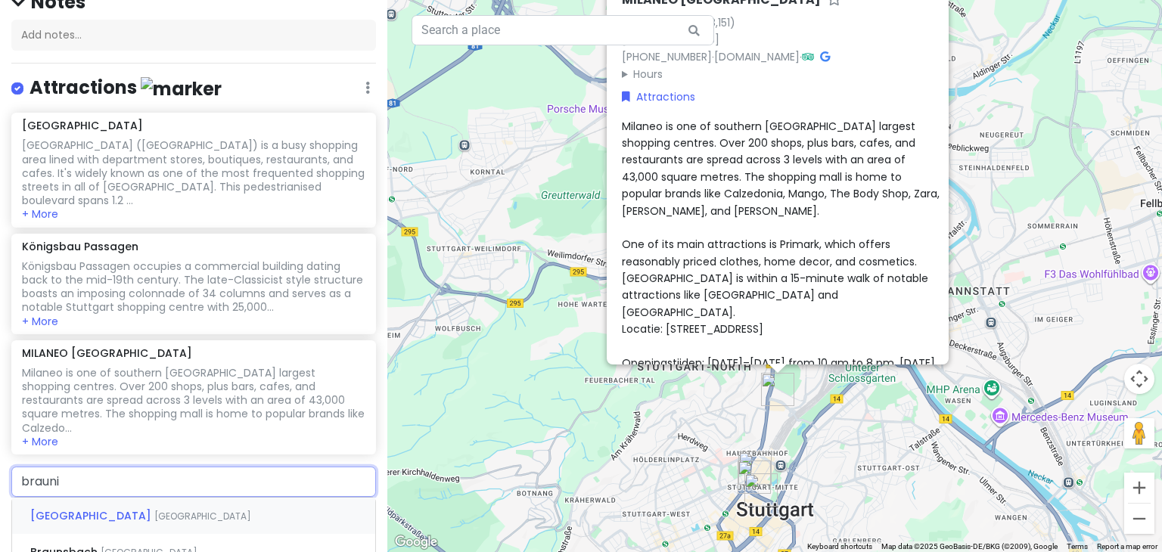
type input "braunin"
click at [166, 508] on span "Breuningerland Sindelfingen" at bounding box center [109, 515] width 158 height 15
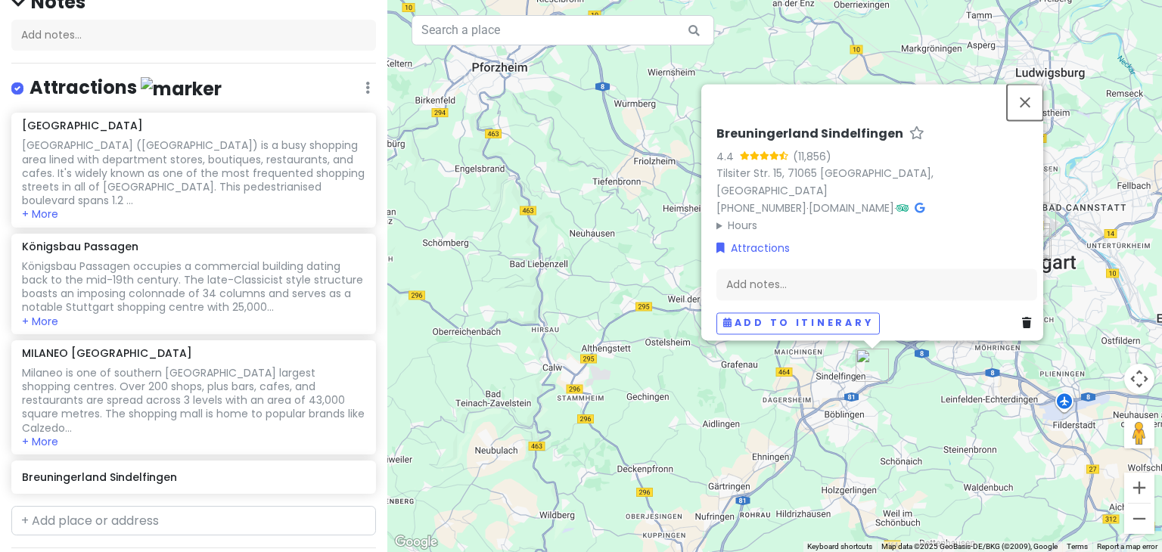
click at [1033, 96] on button "Close" at bounding box center [1025, 102] width 36 height 36
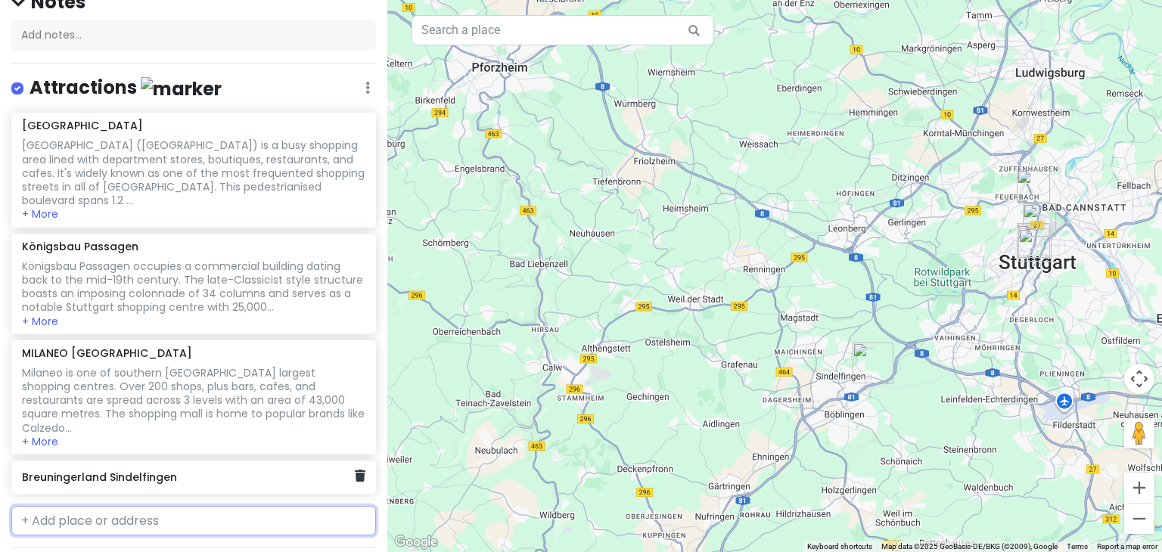
click at [350, 461] on div "Breuningerland Sindelfingen" at bounding box center [193, 477] width 365 height 33
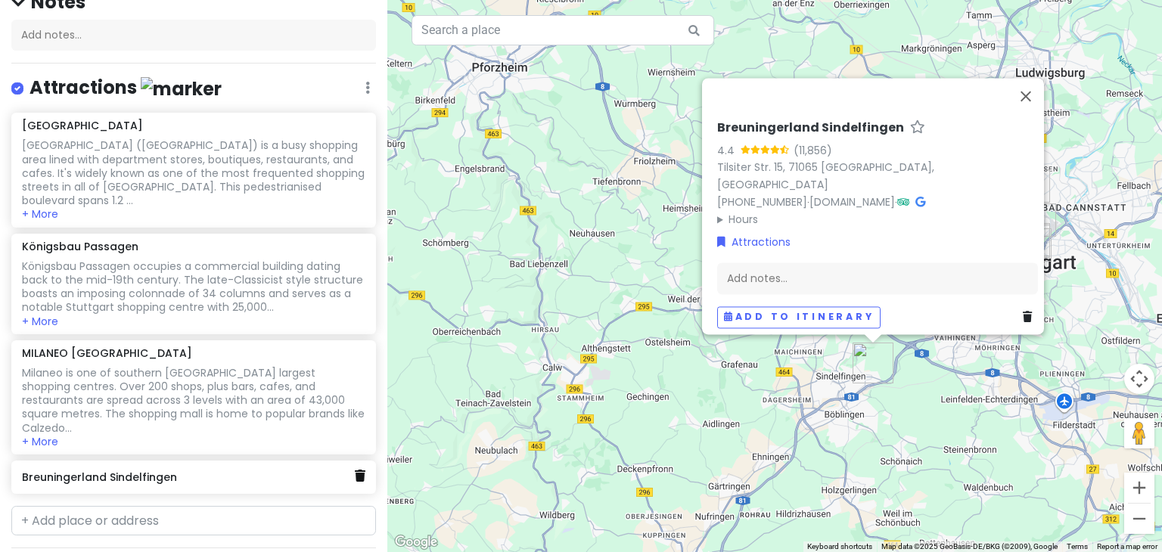
click at [355, 470] on icon at bounding box center [360, 476] width 11 height 12
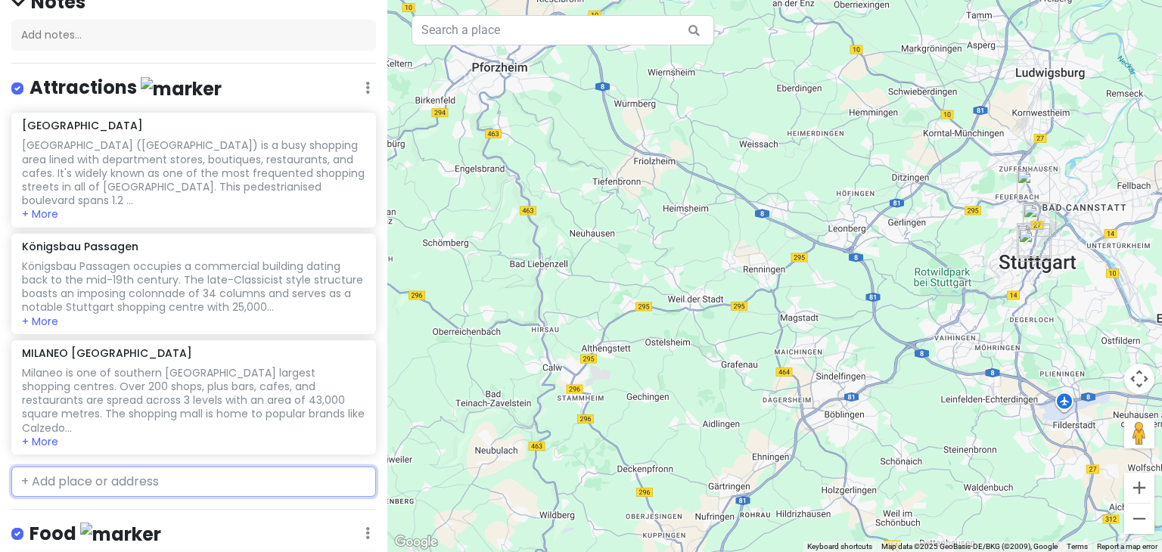
click at [77, 467] on input "text" at bounding box center [193, 482] width 365 height 30
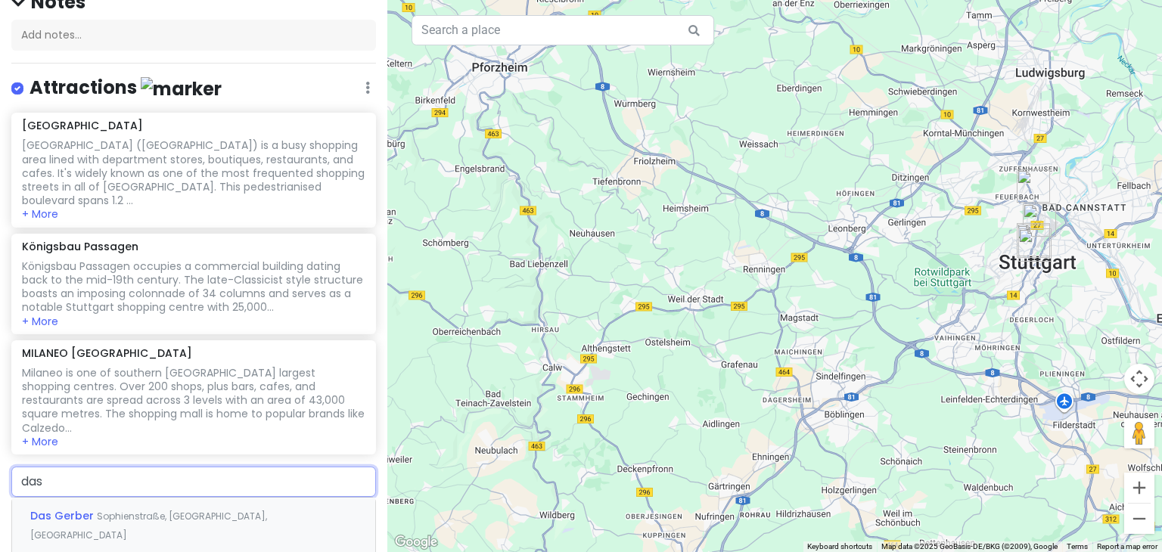
type input "das g"
click at [99, 510] on span "Sophienstraße, [GEOGRAPHIC_DATA], [GEOGRAPHIC_DATA]" at bounding box center [148, 526] width 237 height 33
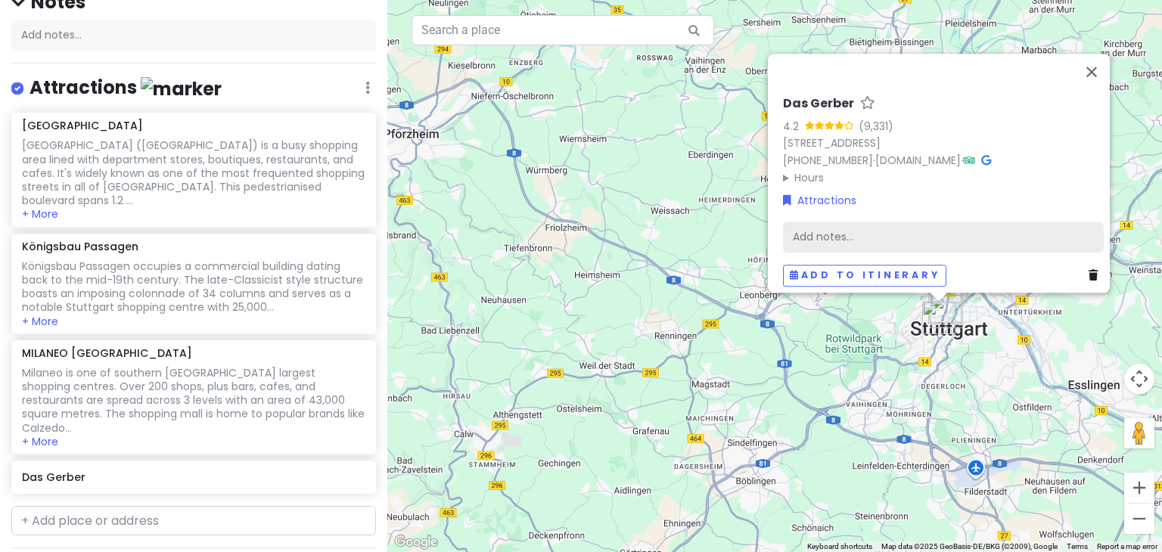
click at [902, 223] on div "Add notes..." at bounding box center [943, 238] width 321 height 32
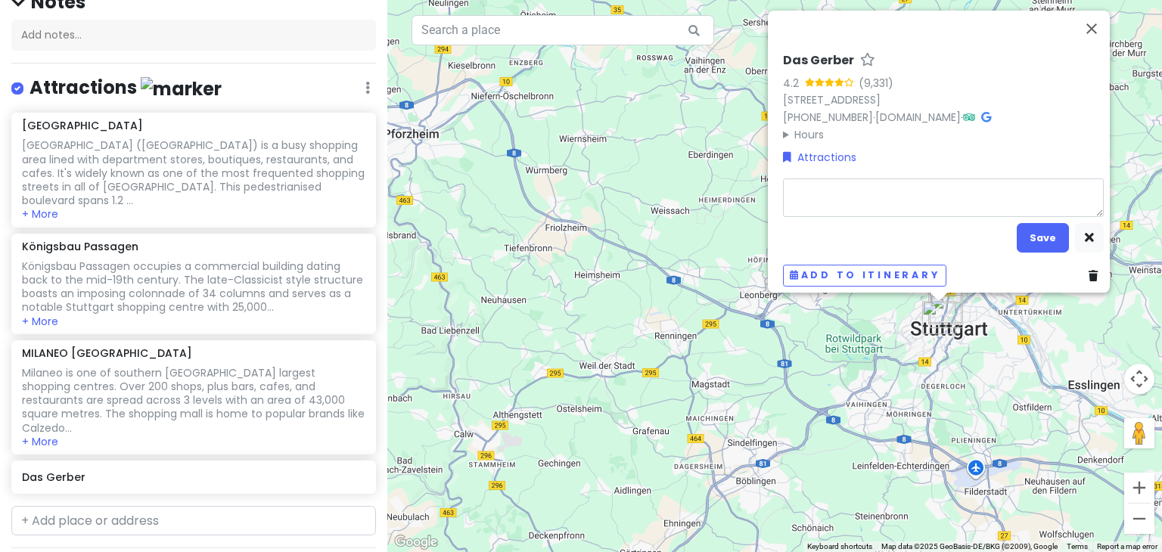
type textarea "x"
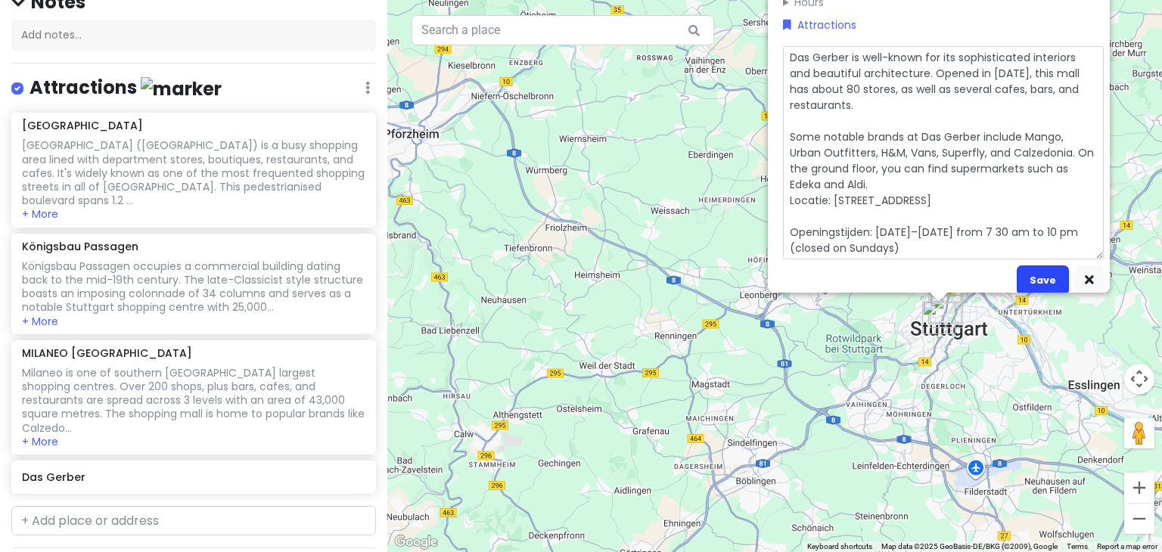
type textarea "Das Gerber is well-known for its sophisticated interiors and beautiful architec…"
click at [1046, 269] on button "Save" at bounding box center [1043, 281] width 52 height 30
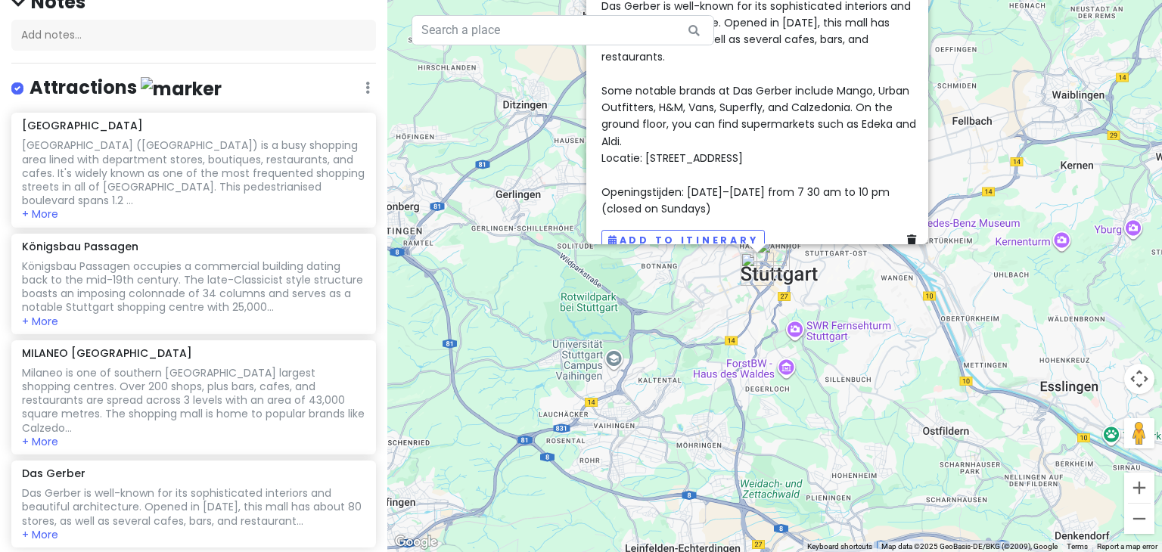
drag, startPoint x: 965, startPoint y: 246, endPoint x: 407, endPoint y: 194, distance: 560.0
click at [408, 194] on div "Das Gerber 4.2 (9,331) [STREET_ADDRESS] [PHONE_NUMBER] · [DOMAIN_NAME] · Hours …" at bounding box center [774, 276] width 775 height 552
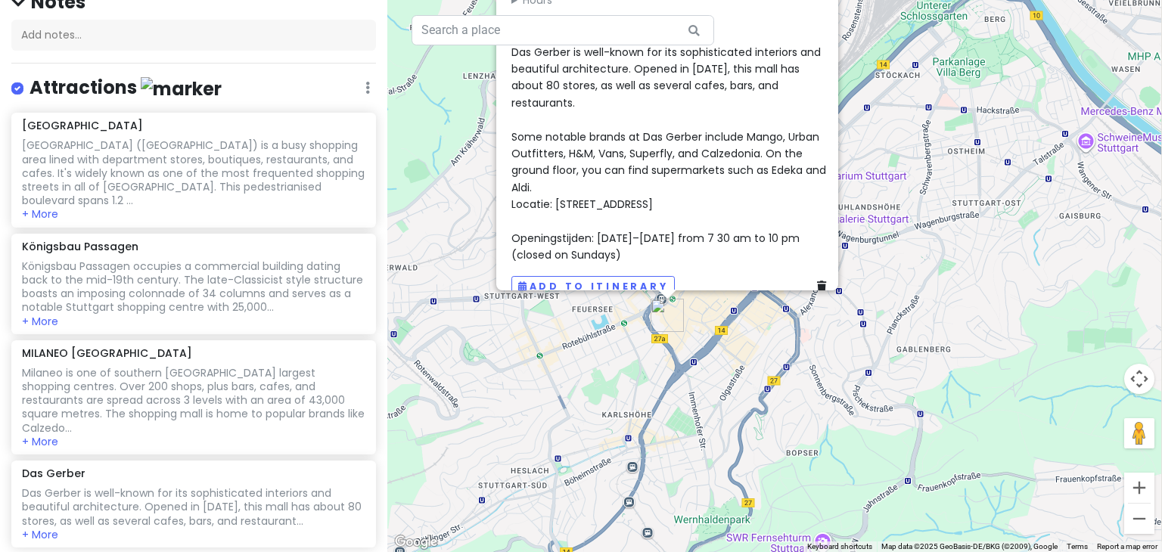
drag, startPoint x: 834, startPoint y: 142, endPoint x: 607, endPoint y: 355, distance: 310.4
click at [608, 355] on div "Das Gerber 4.2 (9,331) [STREET_ADDRESS] [PHONE_NUMBER] · [DOMAIN_NAME] · Hours …" at bounding box center [774, 276] width 775 height 552
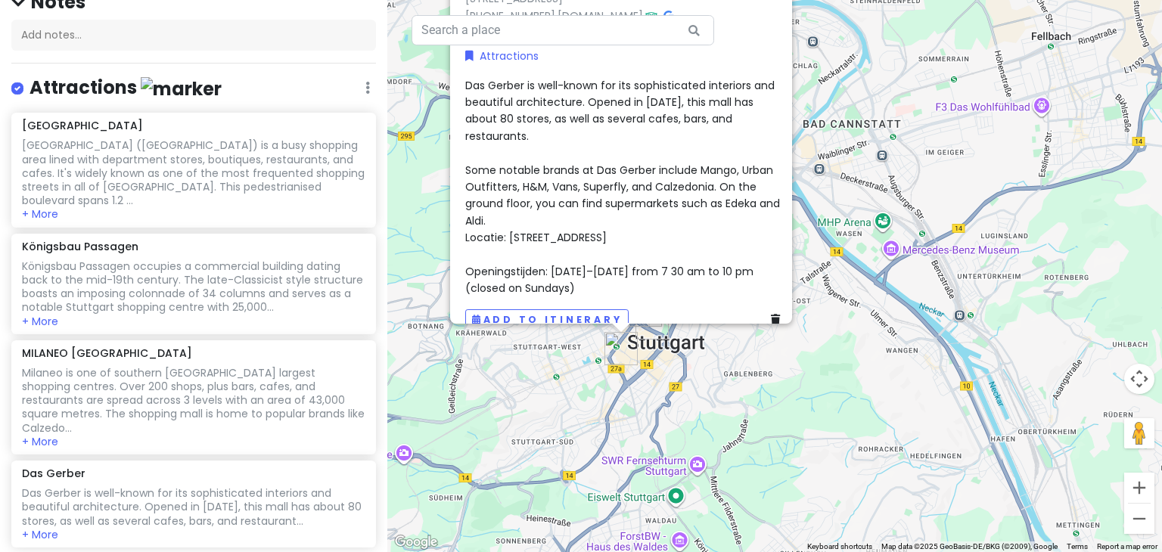
click at [912, 166] on div "Das Gerber 4.2 (9,331) [STREET_ADDRESS] [PHONE_NUMBER] · [DOMAIN_NAME] · Hours …" at bounding box center [774, 276] width 775 height 552
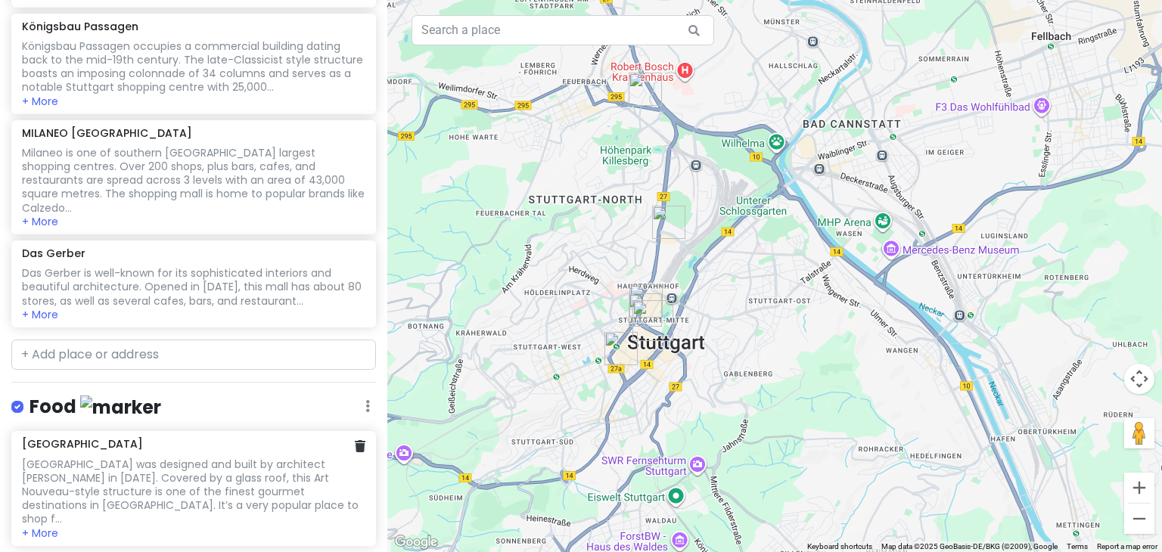
scroll to position [378, 0]
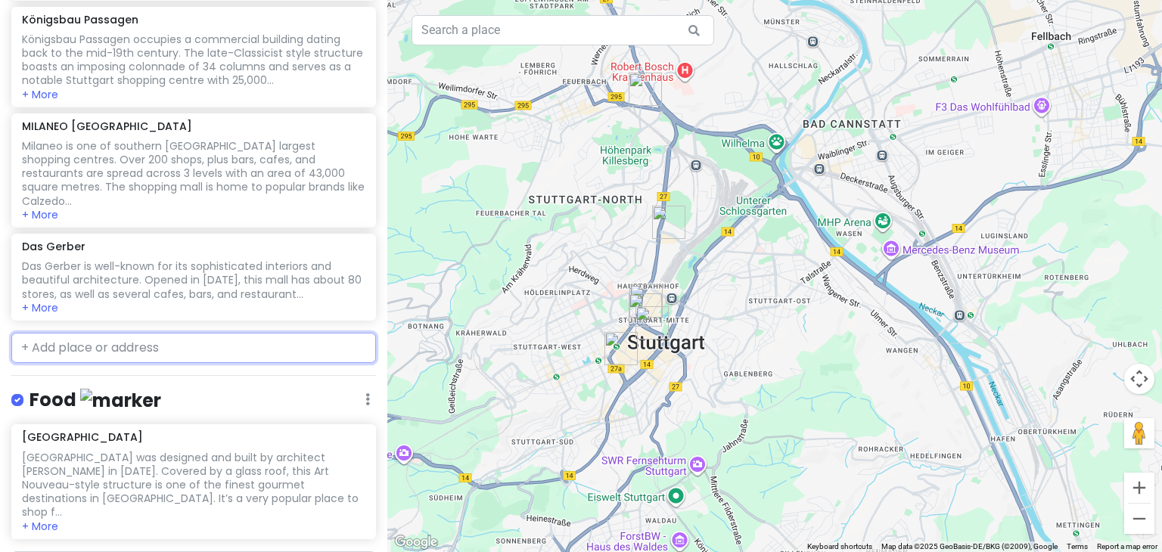
click at [94, 333] on input "text" at bounding box center [193, 348] width 365 height 30
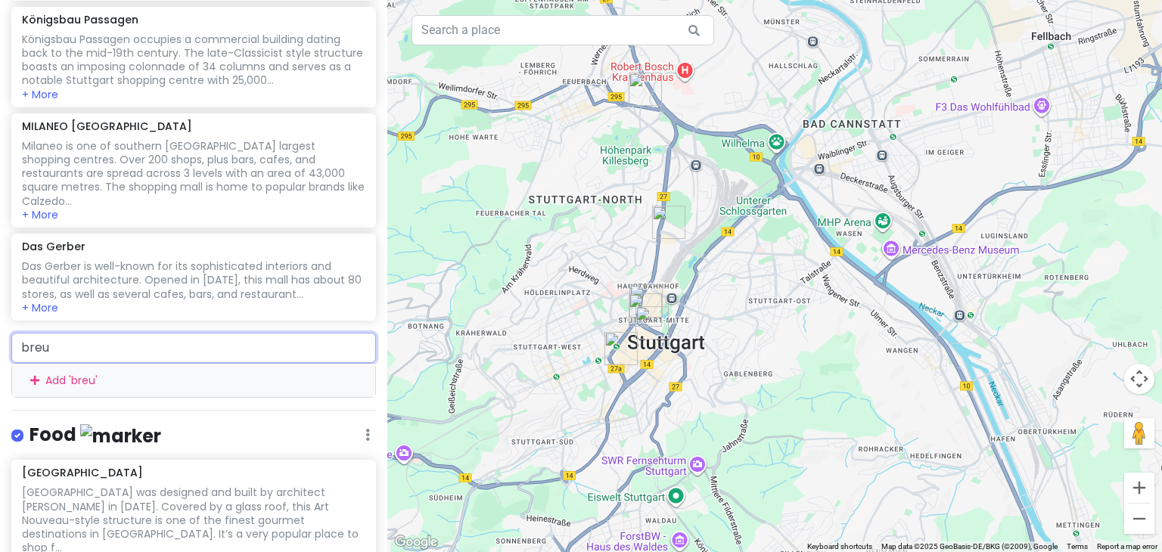
type input "breun"
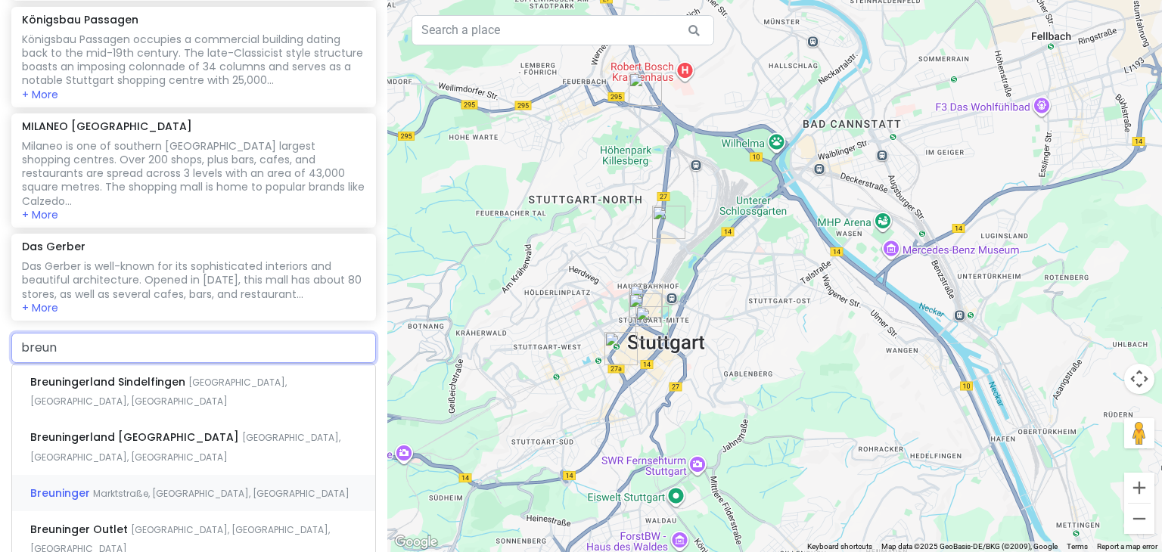
click at [154, 475] on div "[GEOGRAPHIC_DATA], [GEOGRAPHIC_DATA], [GEOGRAPHIC_DATA]" at bounding box center [193, 493] width 363 height 36
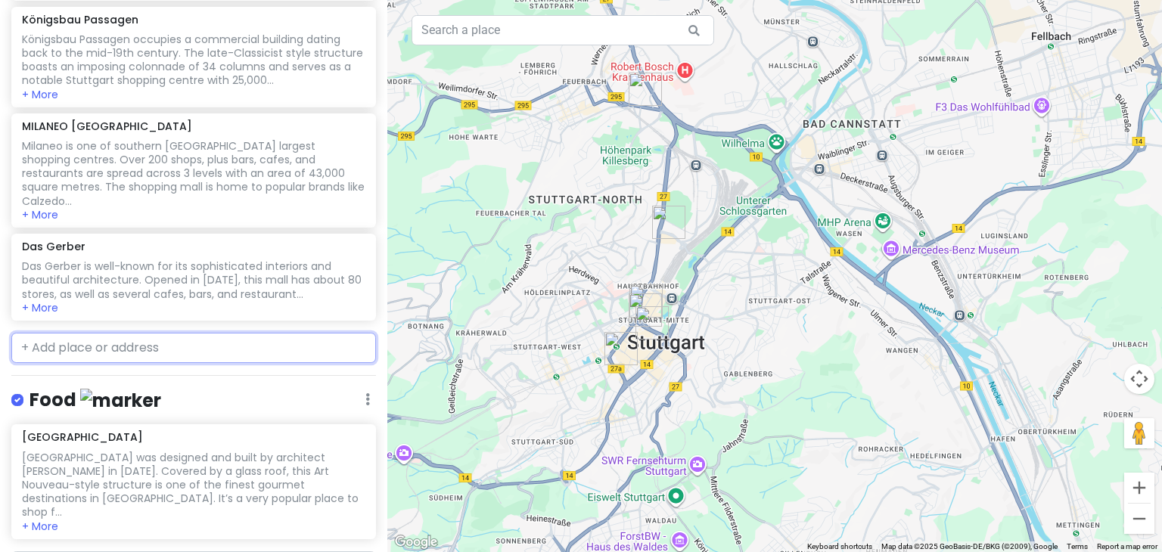
scroll to position [417, 0]
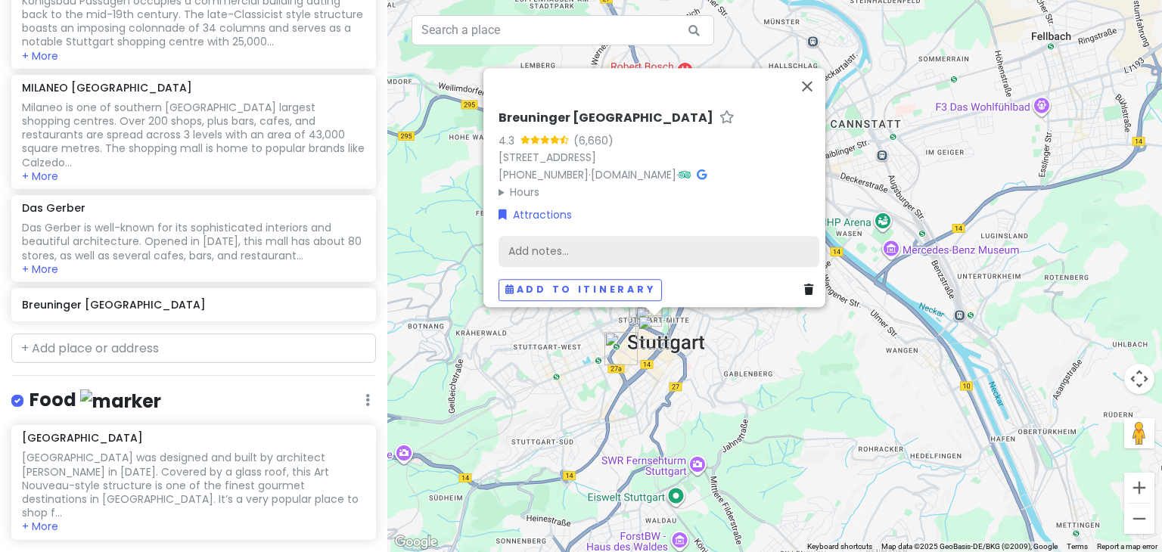
click at [501, 243] on div "Add notes..." at bounding box center [659, 252] width 321 height 32
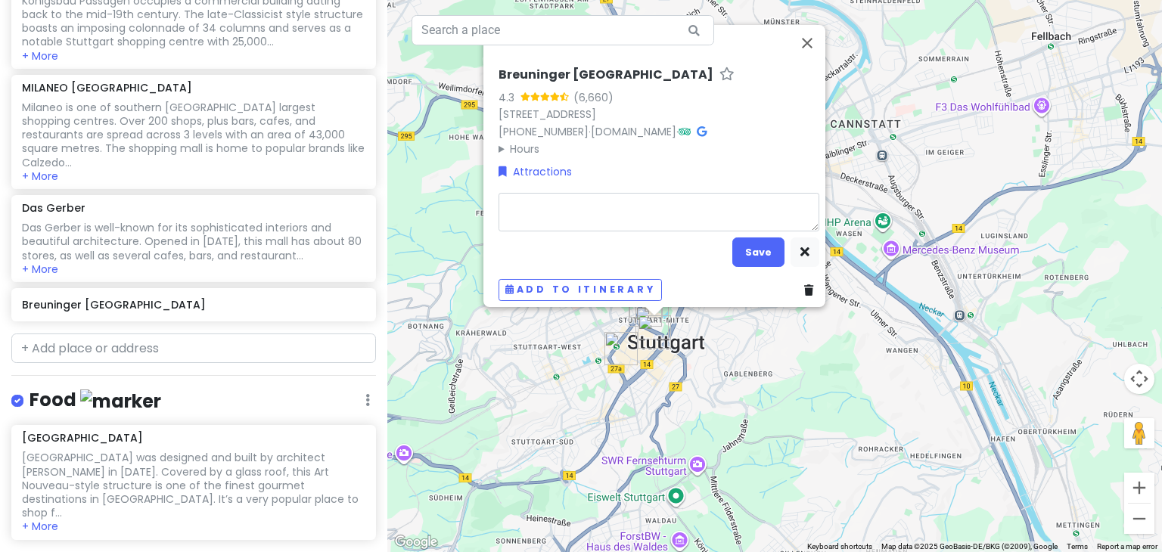
type textarea "x"
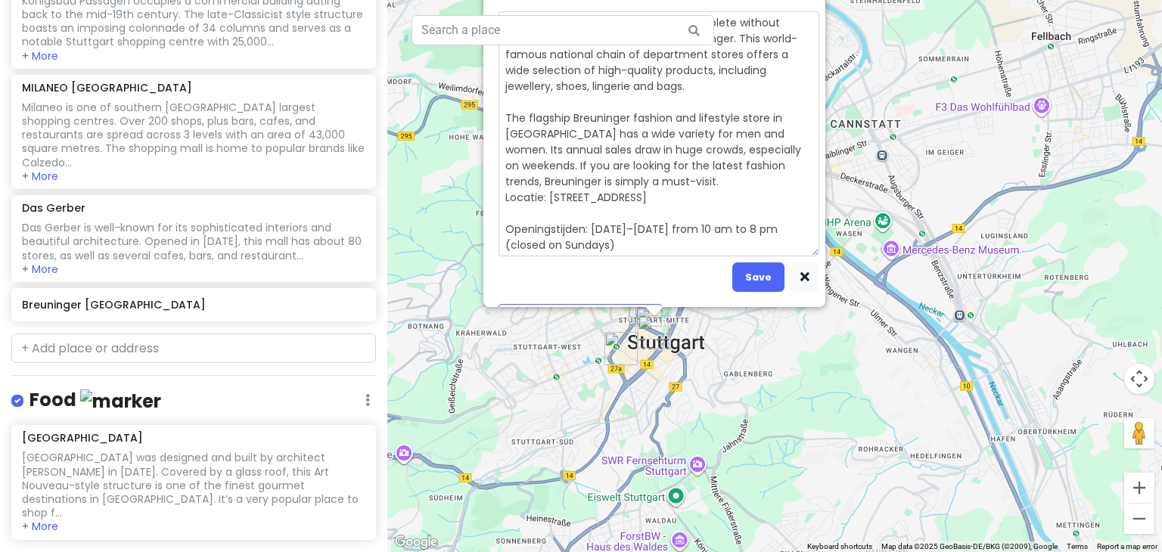
scroll to position [70, 0]
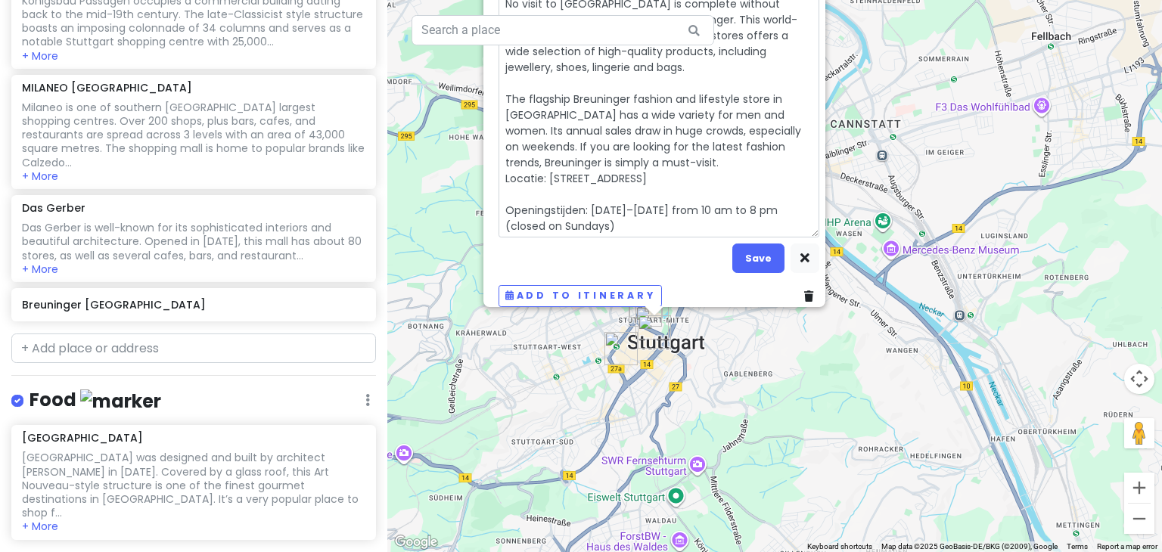
type textarea "No visit to [GEOGRAPHIC_DATA] is complete without stopping by the main branch o…"
click at [757, 246] on button "Save" at bounding box center [758, 259] width 52 height 30
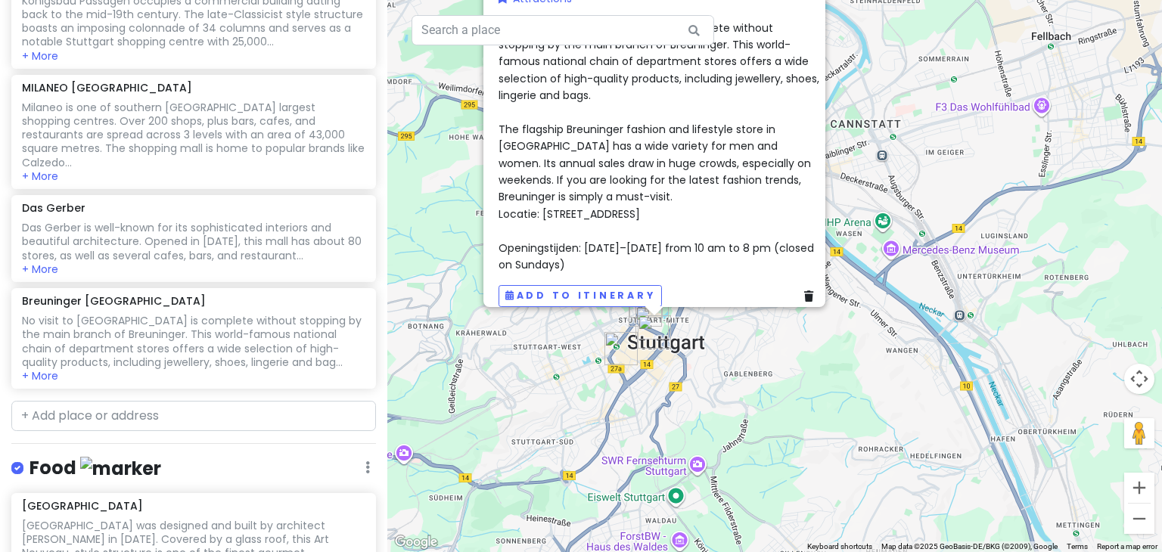
scroll to position [484, 0]
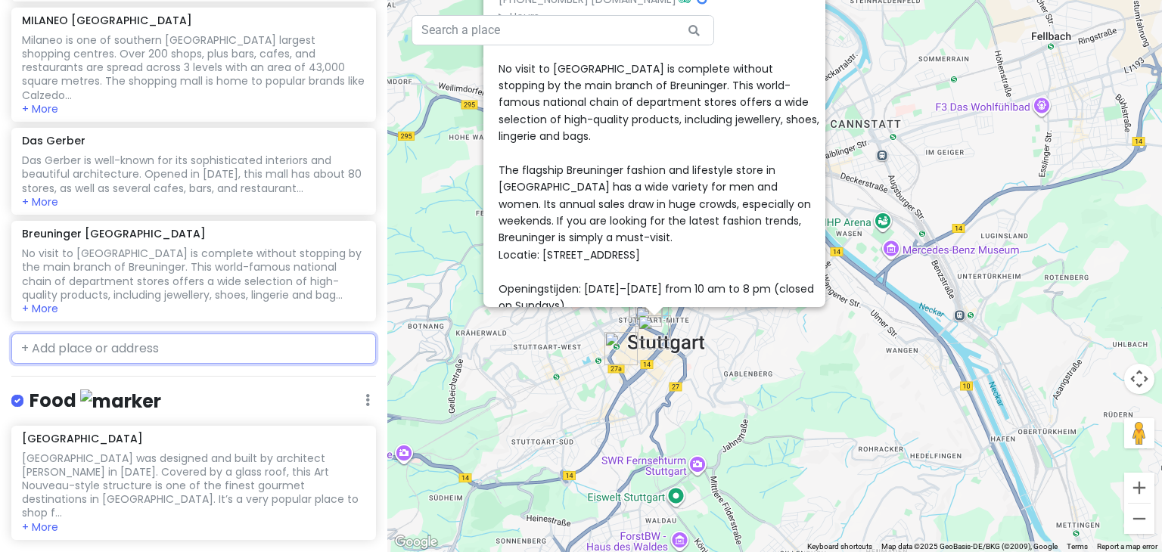
click at [126, 334] on input "text" at bounding box center [193, 349] width 365 height 30
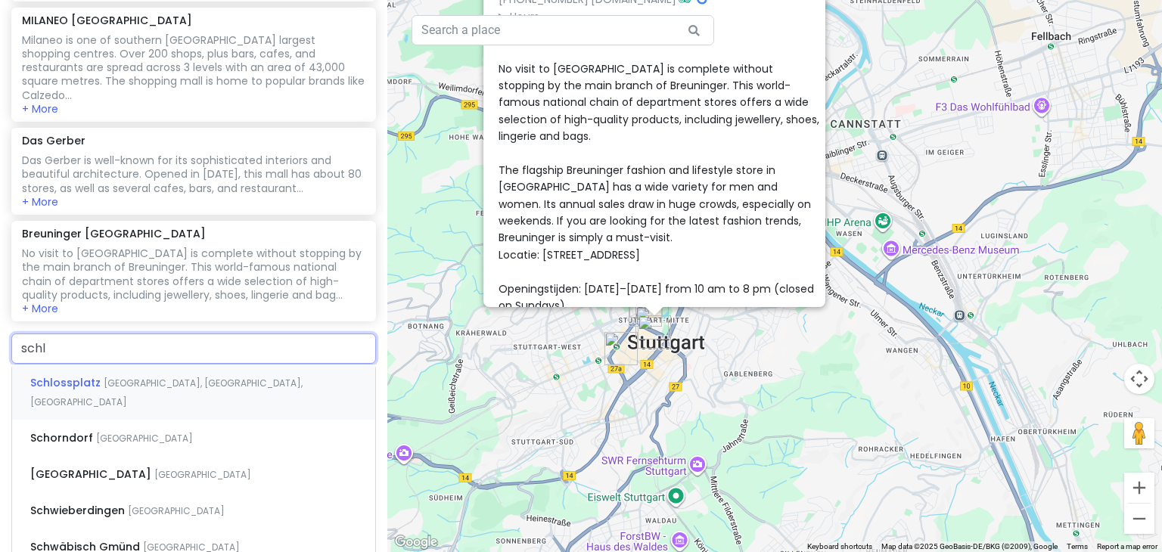
type input "schlo"
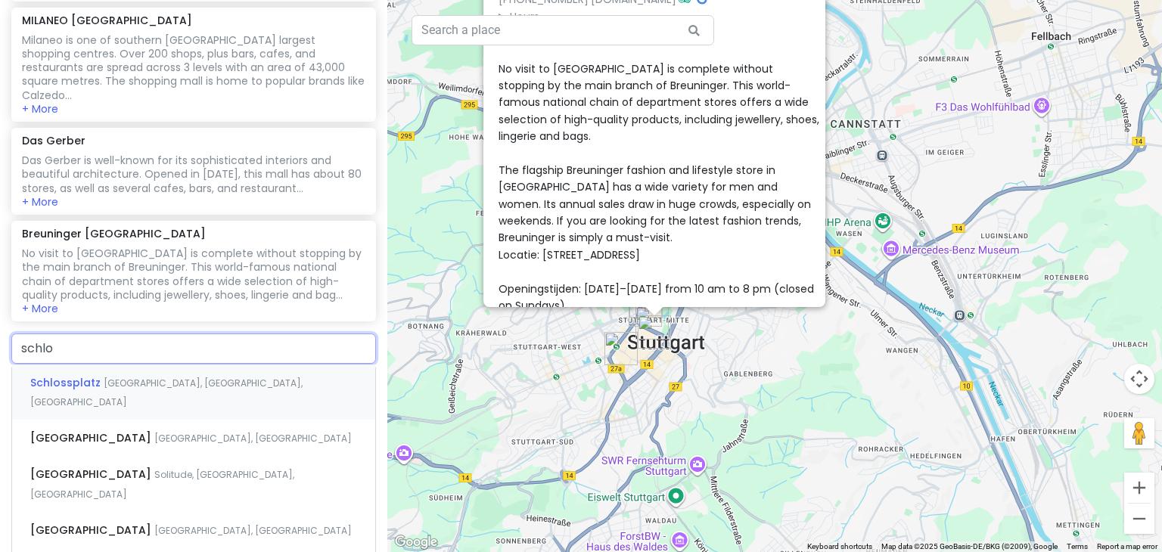
click at [124, 377] on span "[GEOGRAPHIC_DATA], [GEOGRAPHIC_DATA], [GEOGRAPHIC_DATA]" at bounding box center [166, 393] width 272 height 33
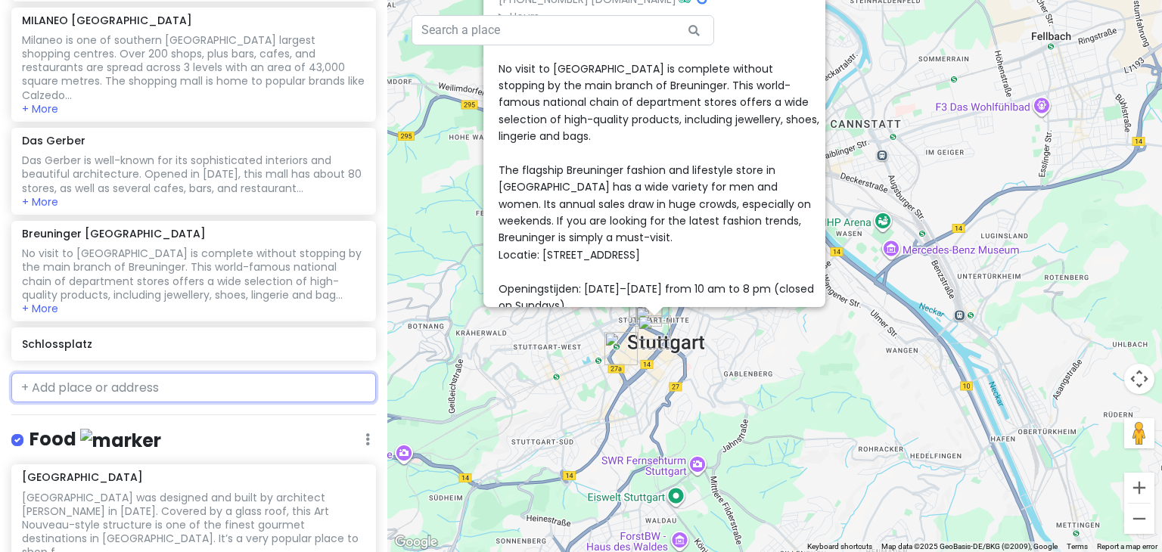
scroll to position [524, 0]
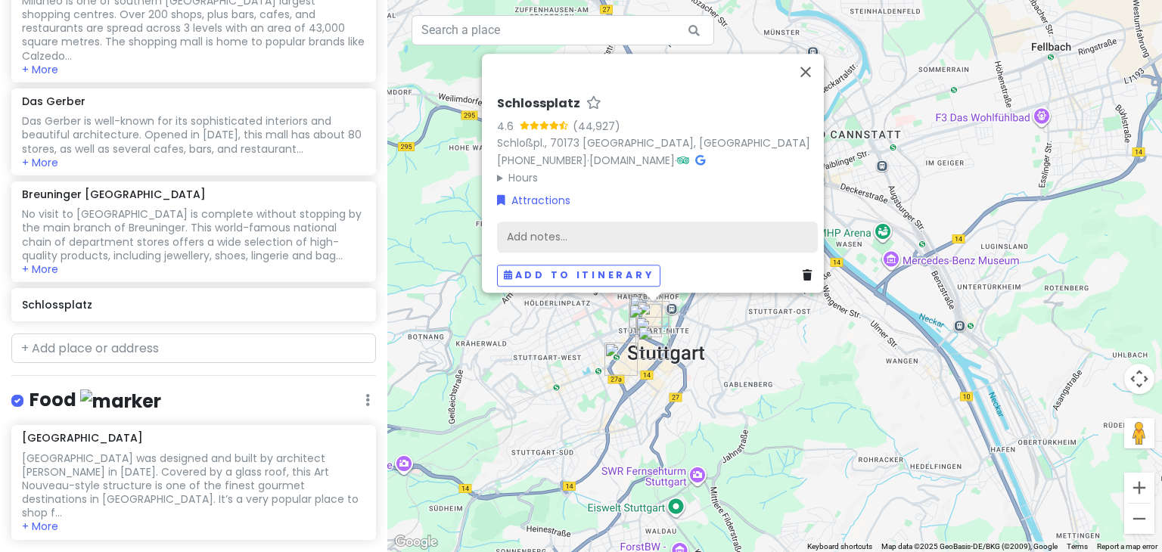
click at [527, 228] on div "Add notes..." at bounding box center [657, 238] width 321 height 32
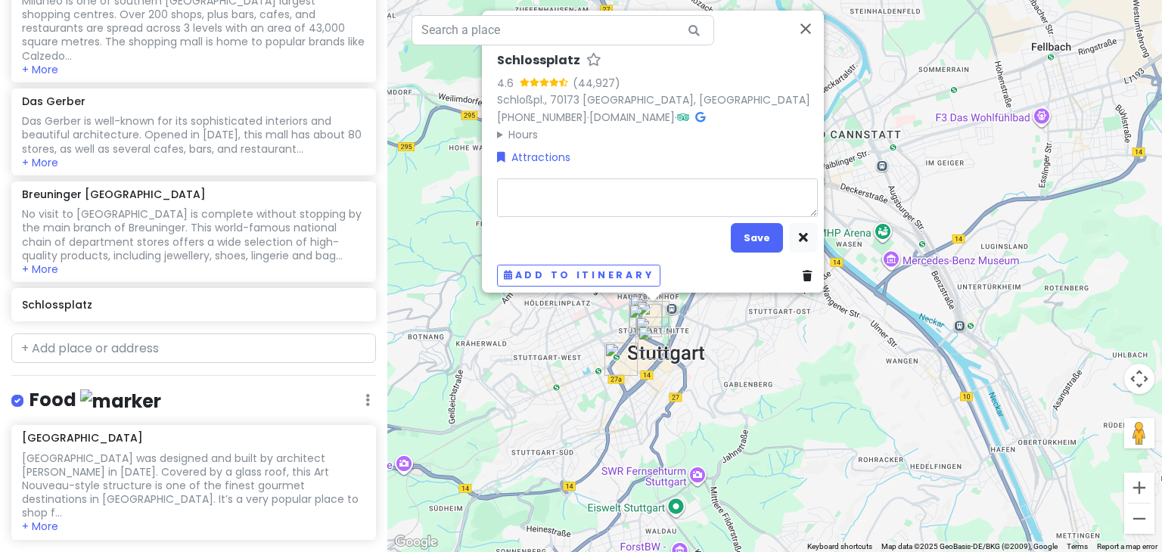
type textarea "x"
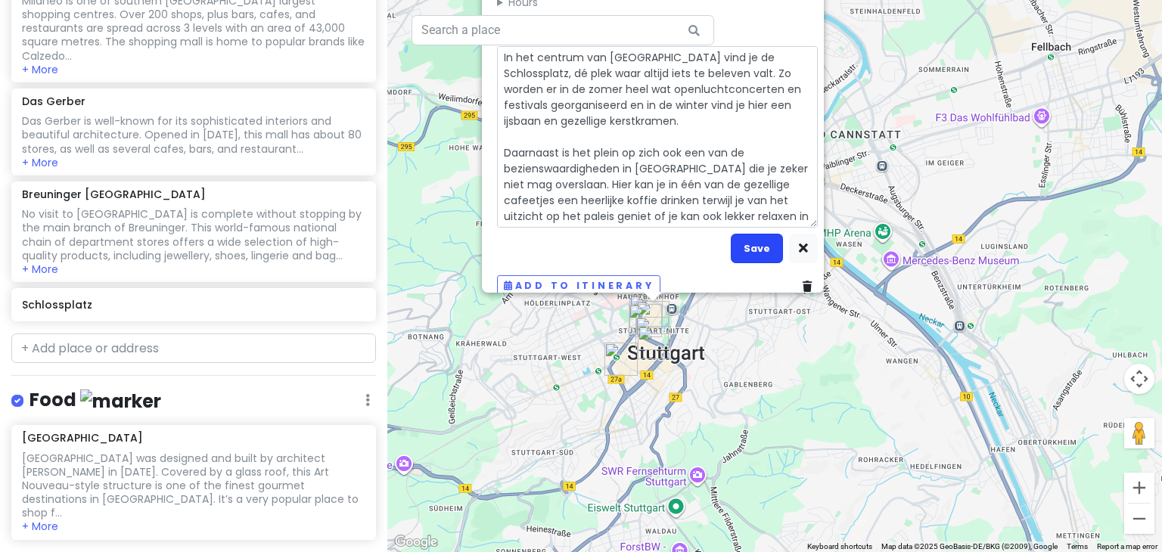
type textarea "In het centrum van [GEOGRAPHIC_DATA] vind je de Schlossplatz, dé plek waar alti…"
click at [764, 234] on button "Save" at bounding box center [757, 249] width 52 height 30
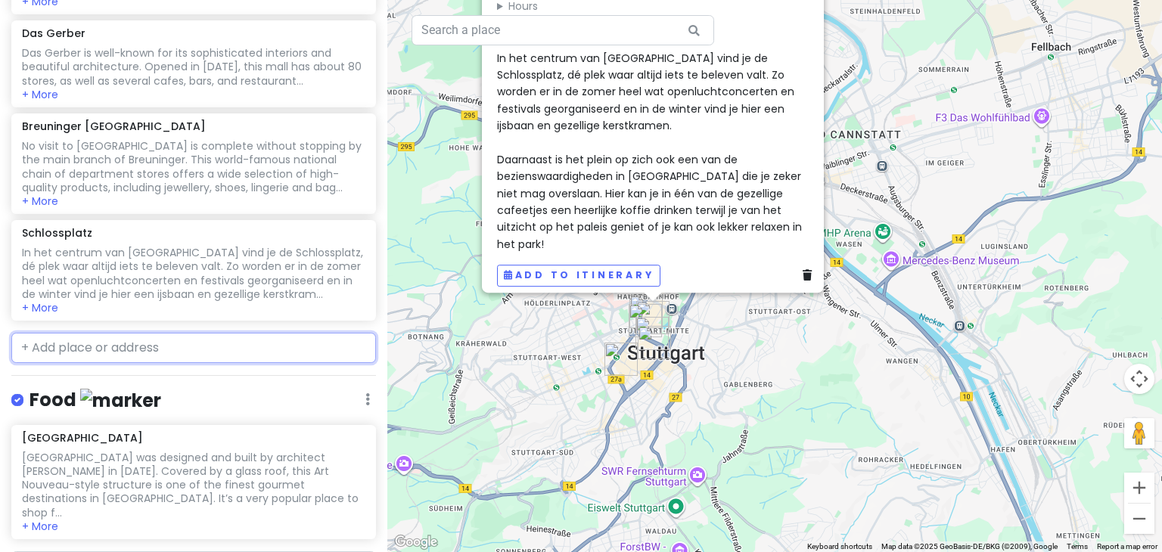
click at [97, 333] on input "text" at bounding box center [193, 348] width 365 height 30
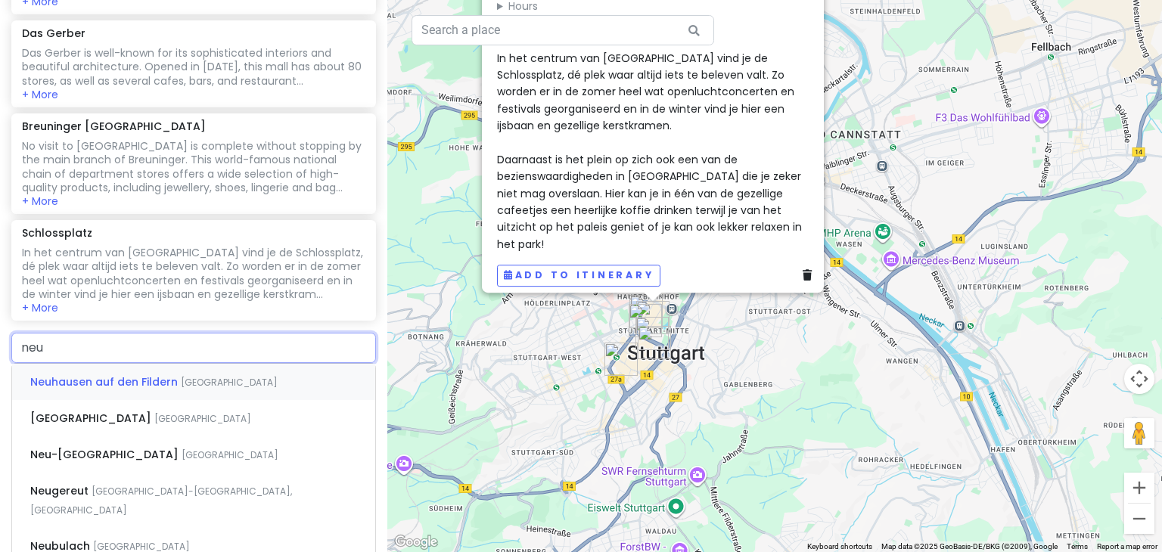
type input "neue"
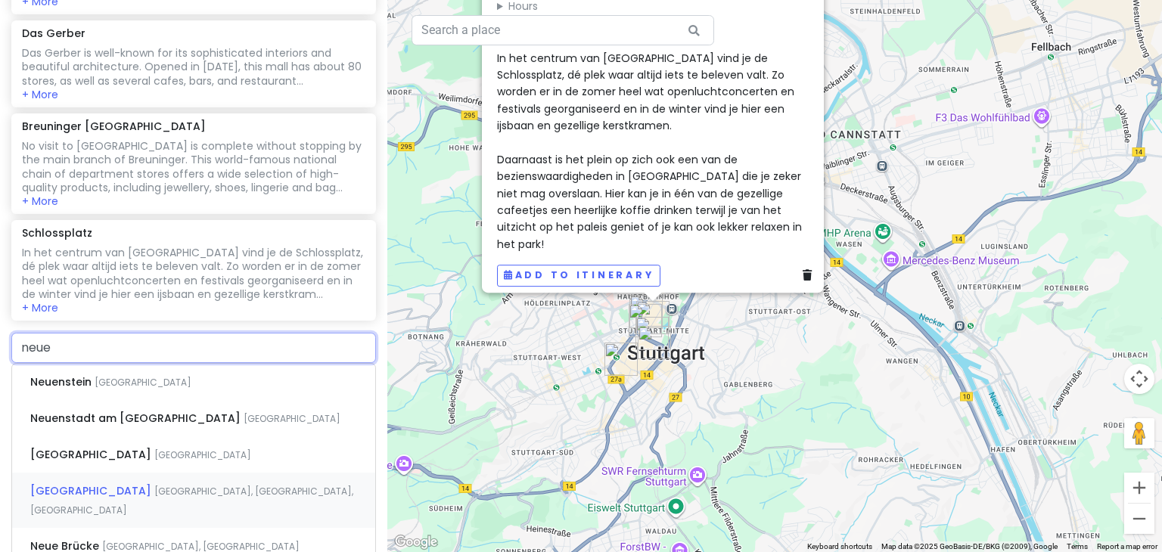
click at [147, 485] on span "[GEOGRAPHIC_DATA], [GEOGRAPHIC_DATA], [GEOGRAPHIC_DATA]" at bounding box center [191, 501] width 323 height 33
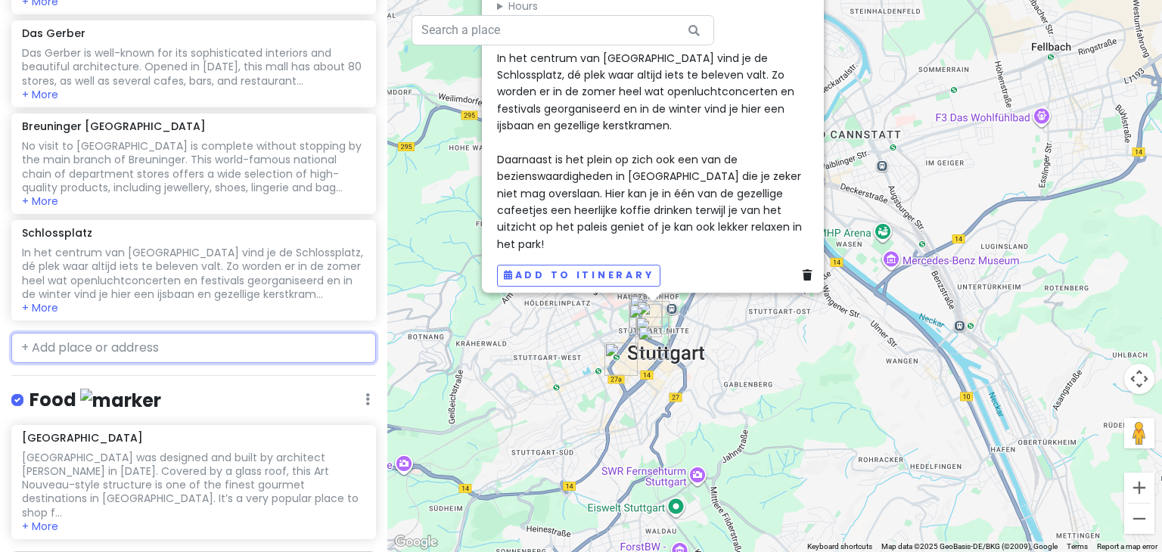
scroll to position [630, 0]
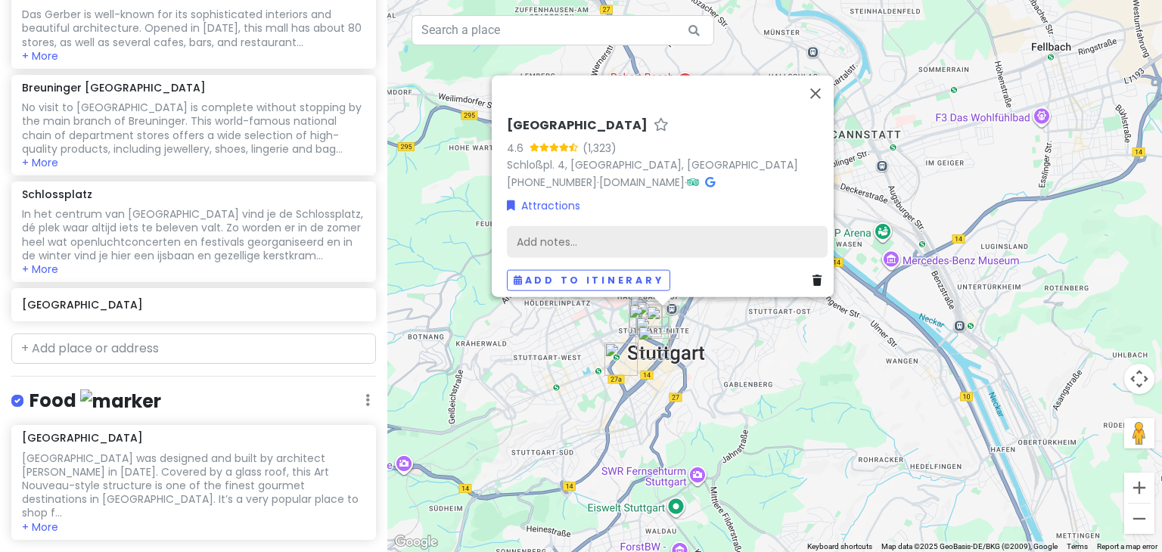
click at [542, 232] on div "Add notes..." at bounding box center [667, 242] width 321 height 32
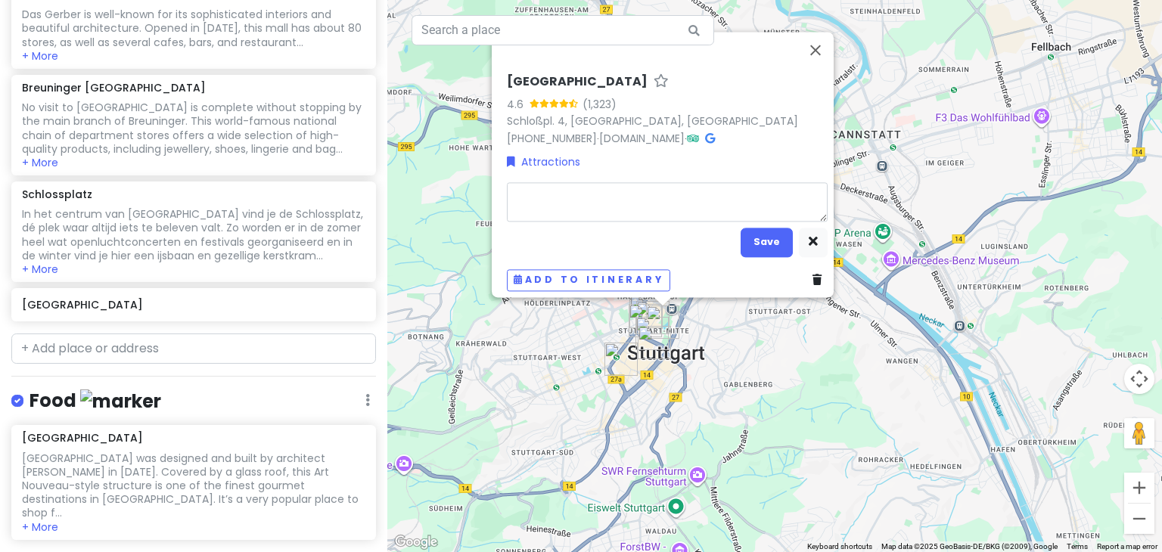
type textarea "x"
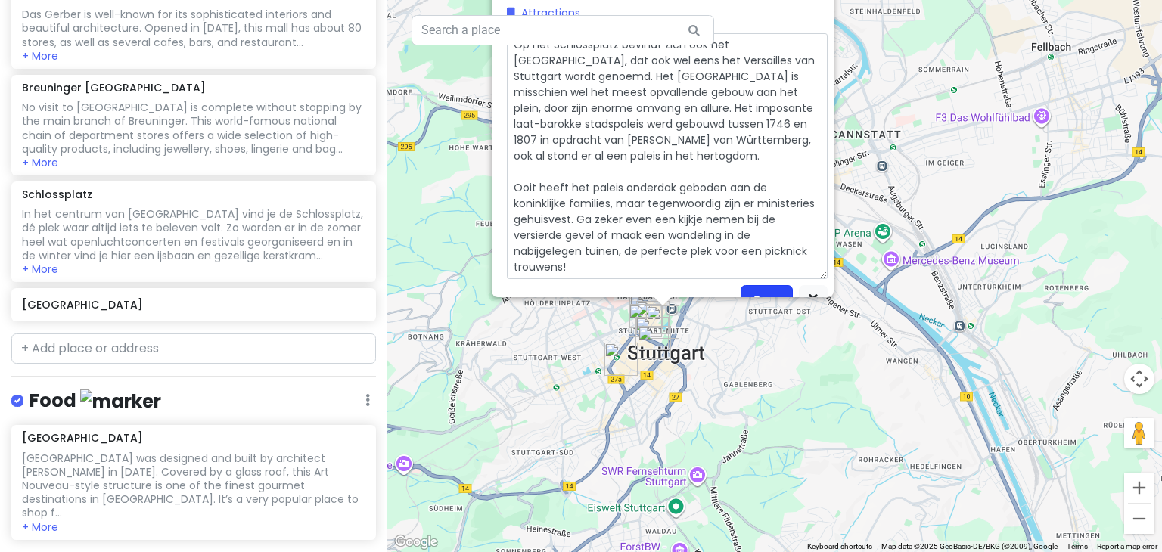
type textarea "Op het Schlossplatz bevindt zich ook het [GEOGRAPHIC_DATA], dat ook wel eens he…"
click at [769, 285] on button "Save" at bounding box center [767, 300] width 52 height 30
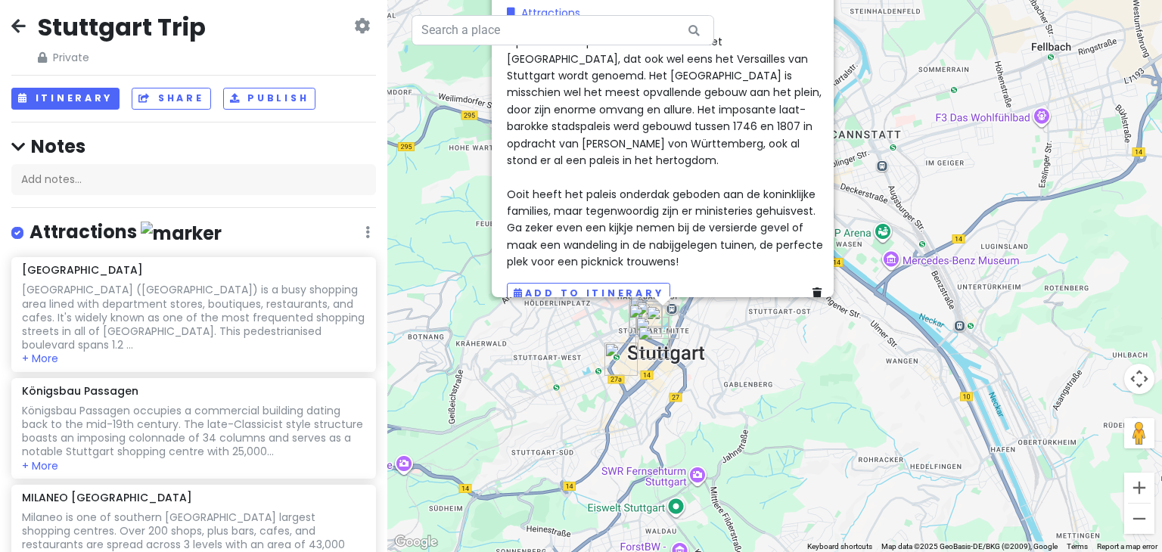
scroll to position [0, 0]
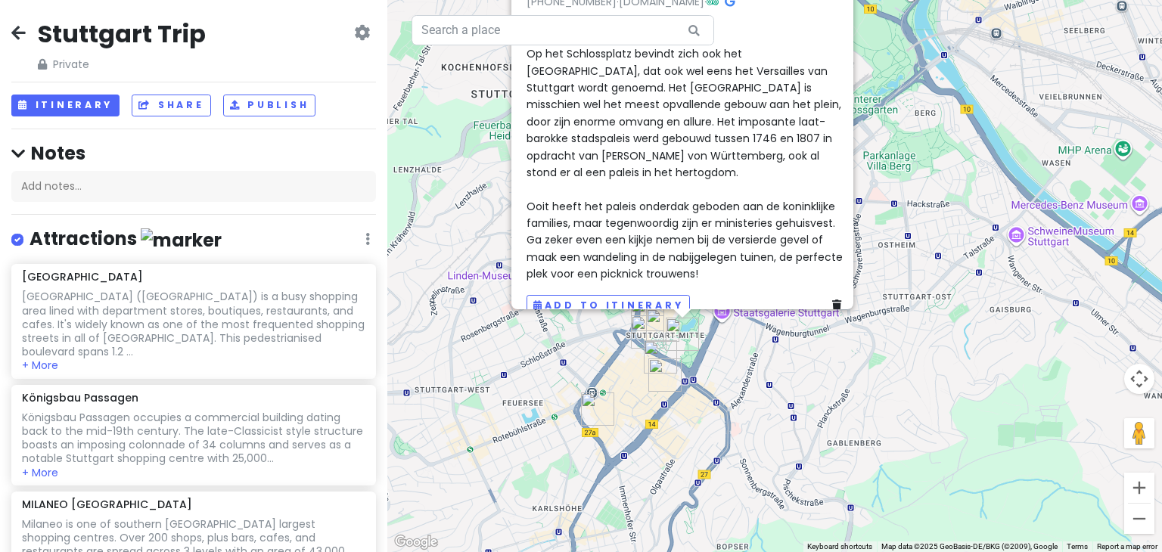
drag, startPoint x: 623, startPoint y: 371, endPoint x: 725, endPoint y: 452, distance: 129.3
click at [725, 452] on div "[GEOGRAPHIC_DATA] 4.6 (1,323) Schloßpl. [GEOGRAPHIC_DATA] [PHONE_NUMBER] · [DOM…" at bounding box center [774, 276] width 775 height 552
click at [984, 275] on div "[GEOGRAPHIC_DATA] 4.6 (1,323) Schloßpl. [GEOGRAPHIC_DATA] [PHONE_NUMBER] · [DOM…" at bounding box center [774, 276] width 775 height 552
click at [896, 276] on div "[GEOGRAPHIC_DATA] 4.6 (1,323) Schloßpl. [GEOGRAPHIC_DATA] [PHONE_NUMBER] · [DOM…" at bounding box center [774, 276] width 775 height 552
